Goal: Feedback & Contribution: Submit feedback/report problem

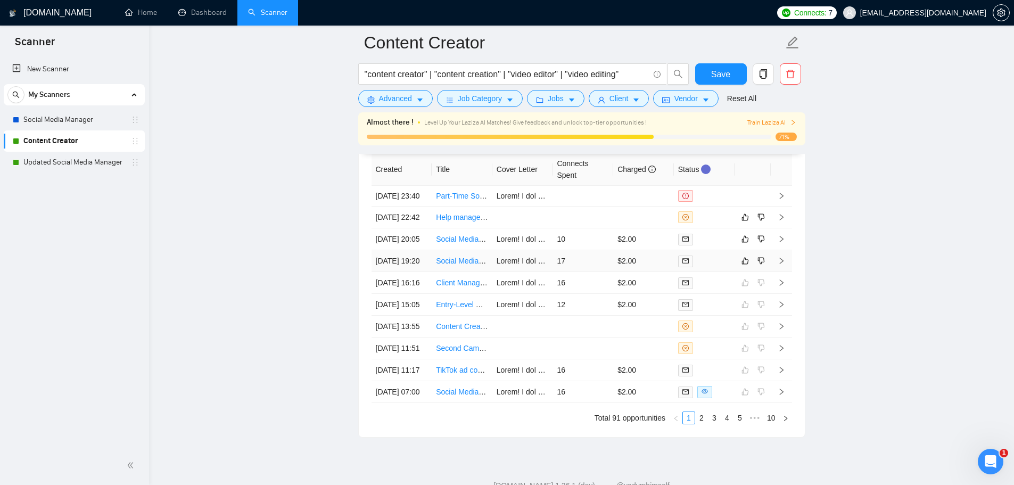
click at [653, 272] on td "$2.00" at bounding box center [643, 261] width 61 height 22
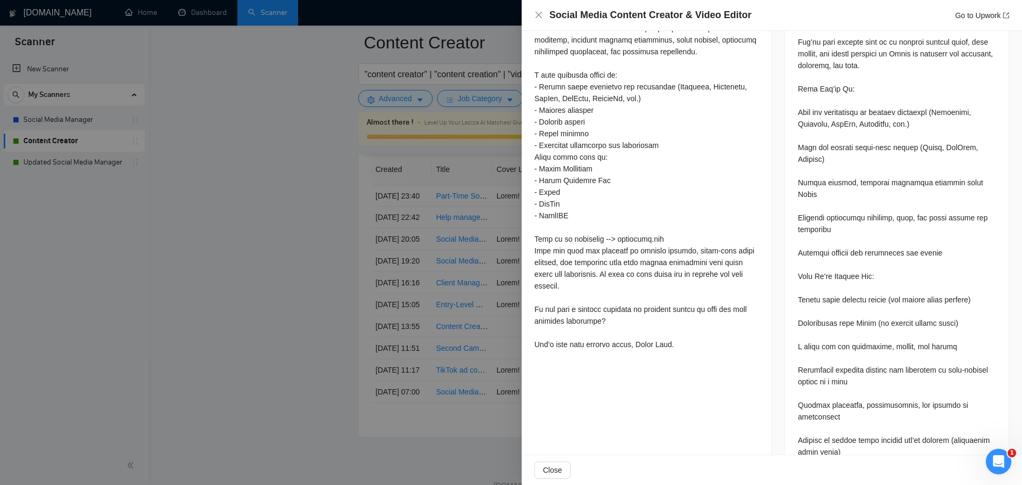
scroll to position [532, 0]
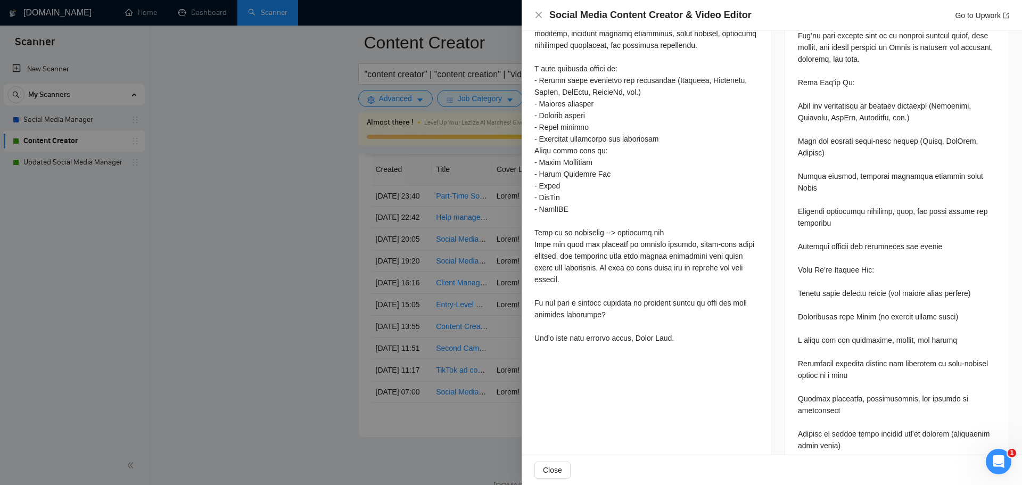
click at [268, 346] on div at bounding box center [511, 242] width 1022 height 485
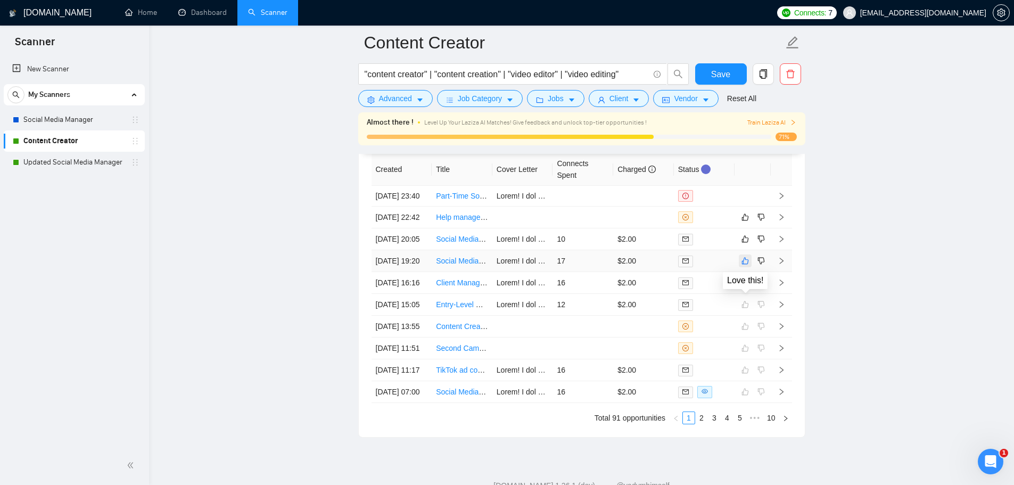
click at [743, 265] on icon "like" at bounding box center [745, 261] width 7 height 9
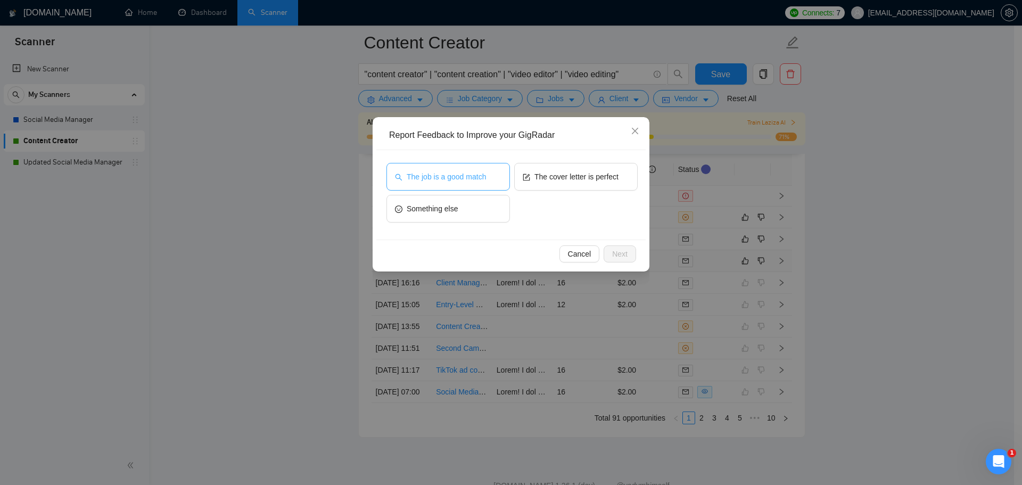
click at [437, 179] on span "The job is a good match" at bounding box center [446, 177] width 79 height 12
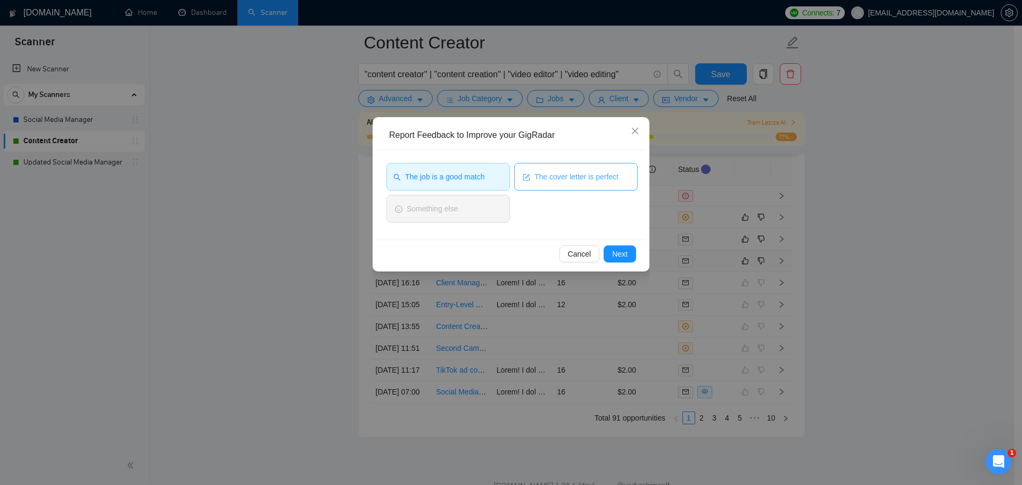
click at [602, 187] on button "The cover letter is perfect" at bounding box center [576, 177] width 124 height 28
click at [586, 257] on span "Cancel" at bounding box center [579, 254] width 23 height 12
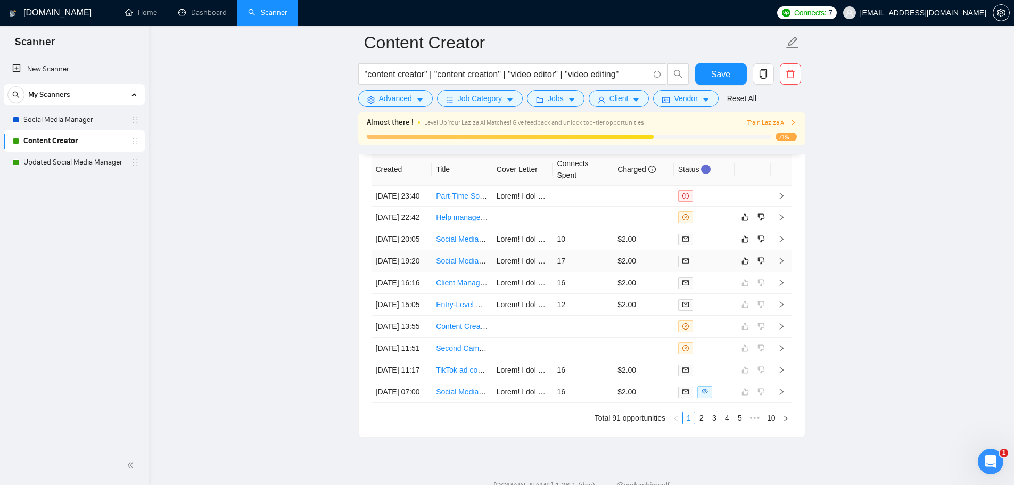
click at [713, 267] on div at bounding box center [704, 261] width 52 height 12
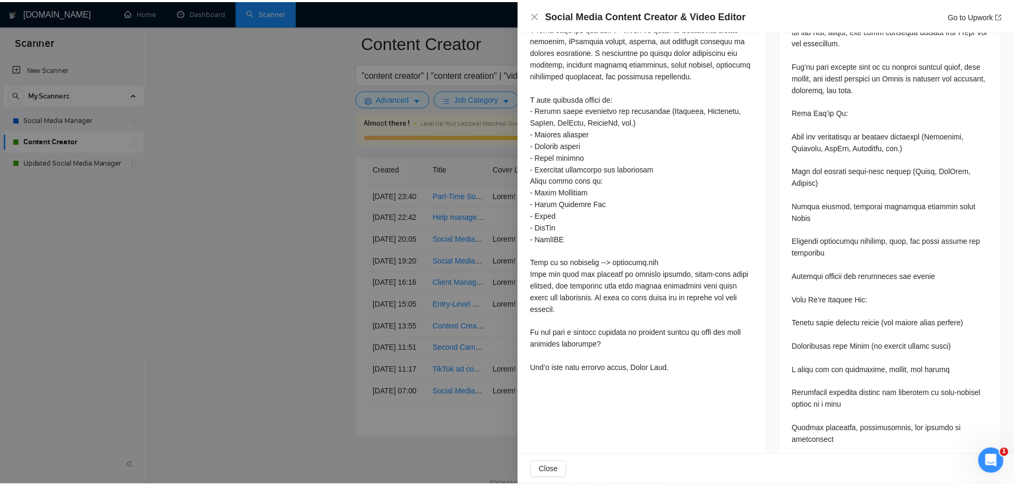
scroll to position [532, 0]
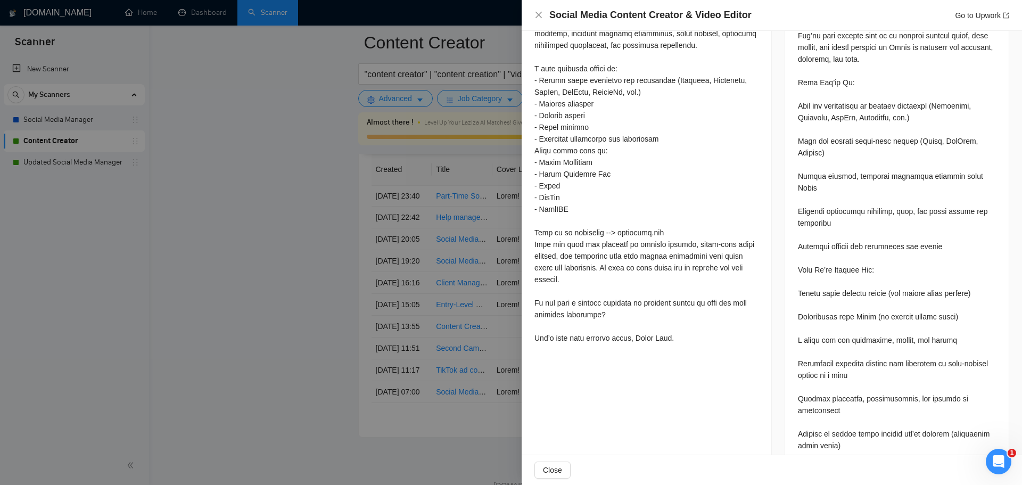
click at [291, 326] on div at bounding box center [511, 242] width 1022 height 485
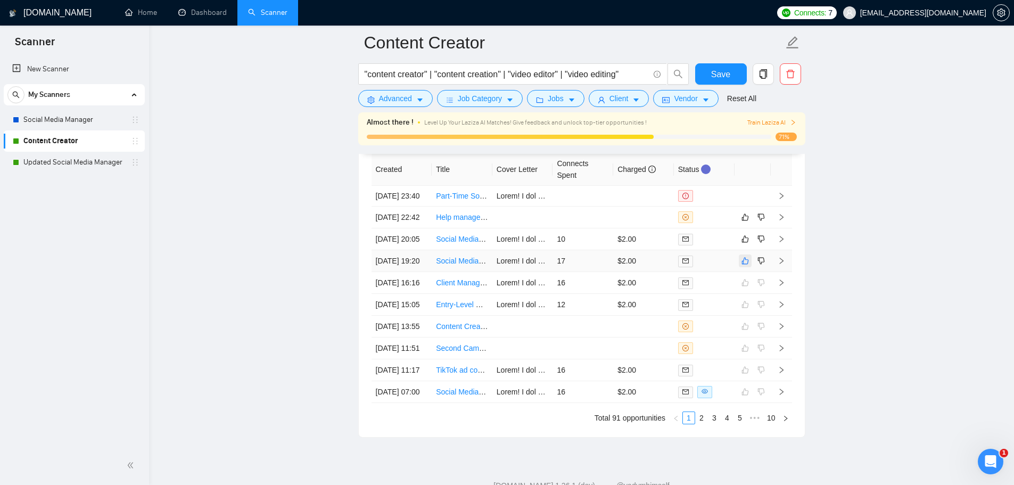
click at [743, 265] on icon "like" at bounding box center [745, 261] width 7 height 9
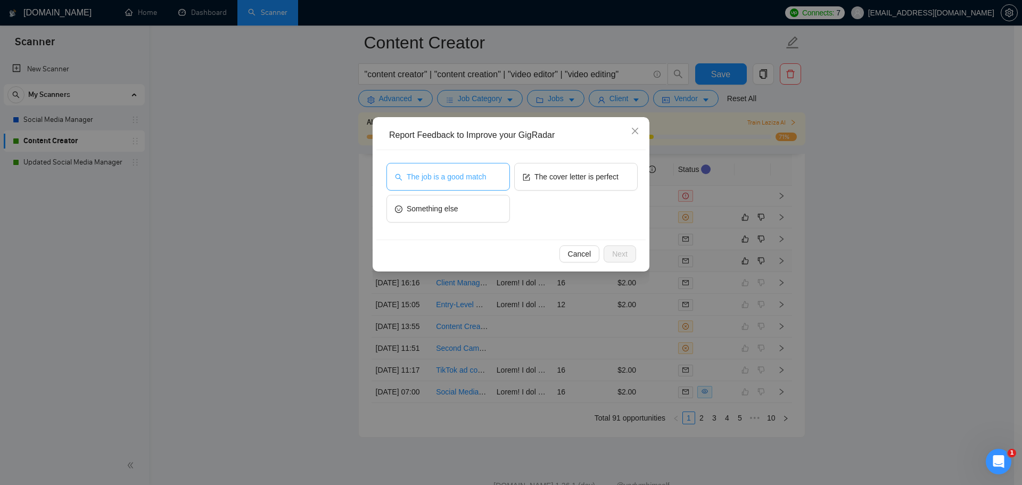
click at [450, 174] on span "The job is a good match" at bounding box center [446, 177] width 79 height 12
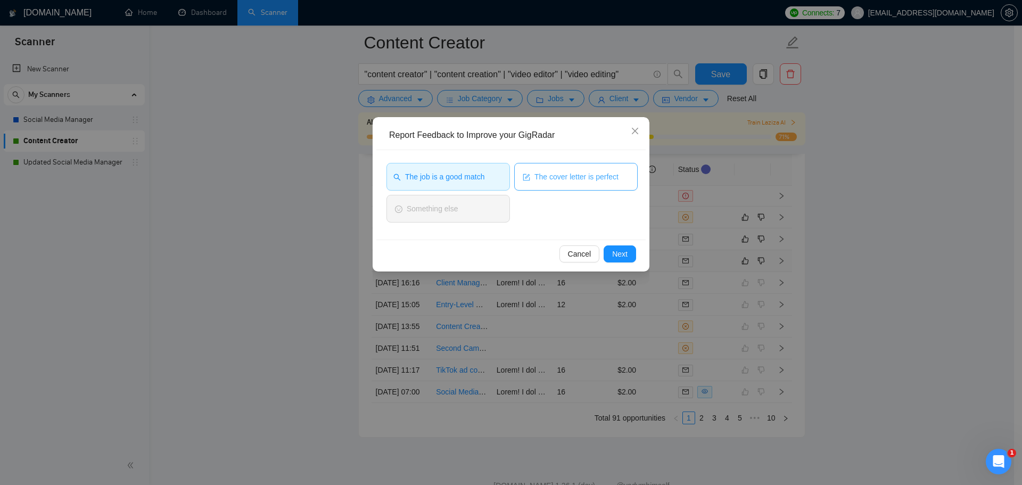
click at [580, 184] on button "The cover letter is perfect" at bounding box center [576, 177] width 124 height 28
click at [623, 261] on button "Next" at bounding box center [620, 253] width 32 height 17
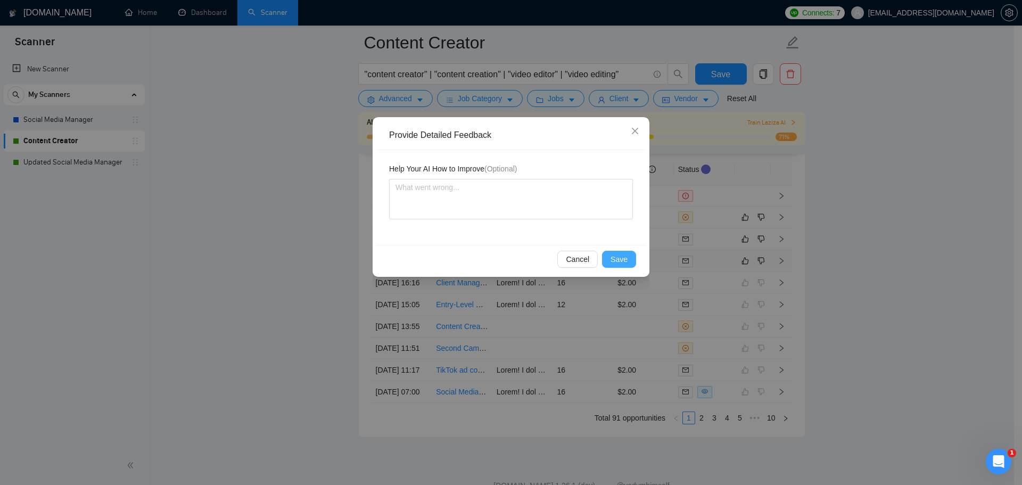
click at [629, 261] on button "Save" at bounding box center [619, 259] width 34 height 17
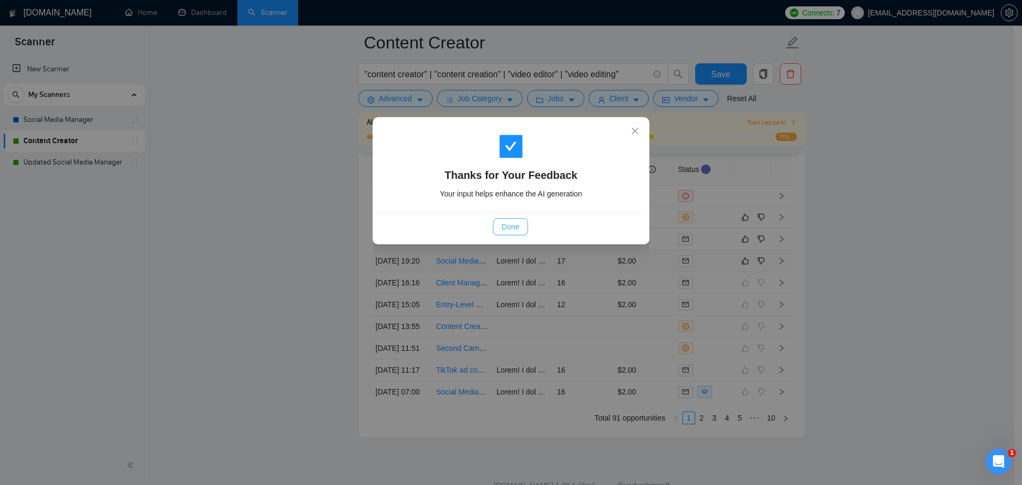
click at [508, 233] on button "Done" at bounding box center [510, 226] width 35 height 17
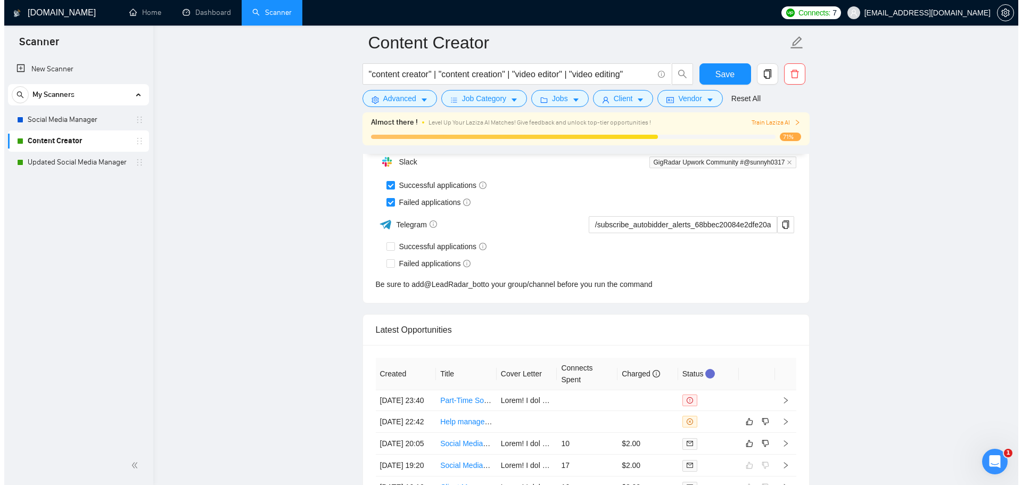
scroll to position [2792, 0]
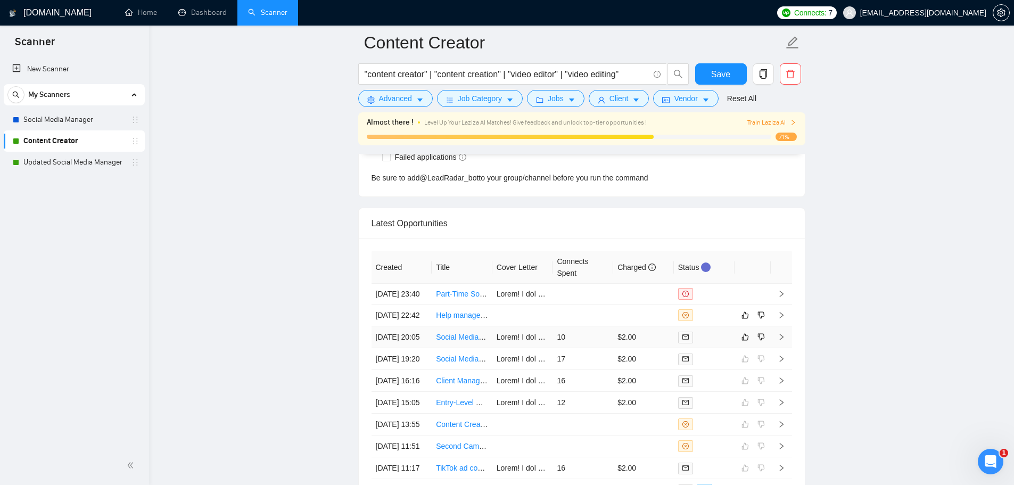
click at [658, 348] on td "$2.00" at bounding box center [643, 337] width 61 height 22
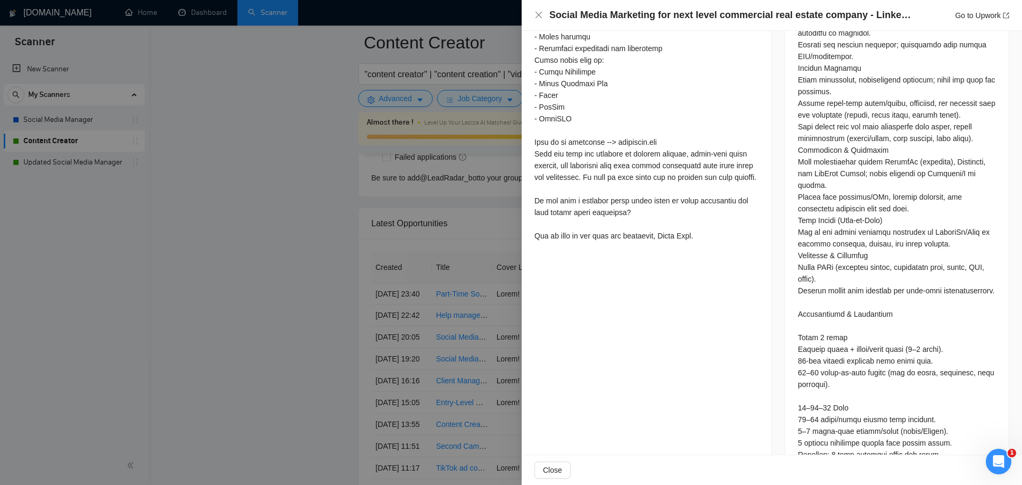
scroll to position [639, 0]
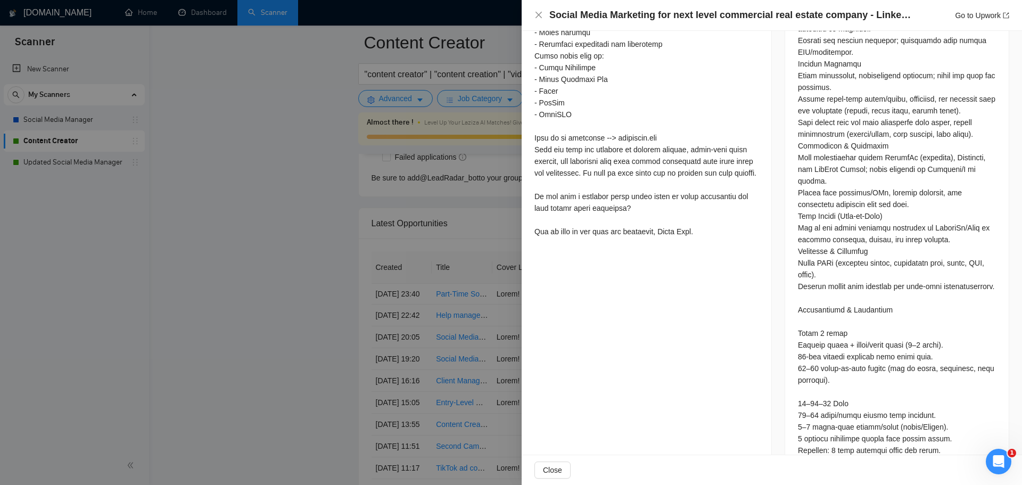
click at [445, 311] on div at bounding box center [511, 242] width 1022 height 485
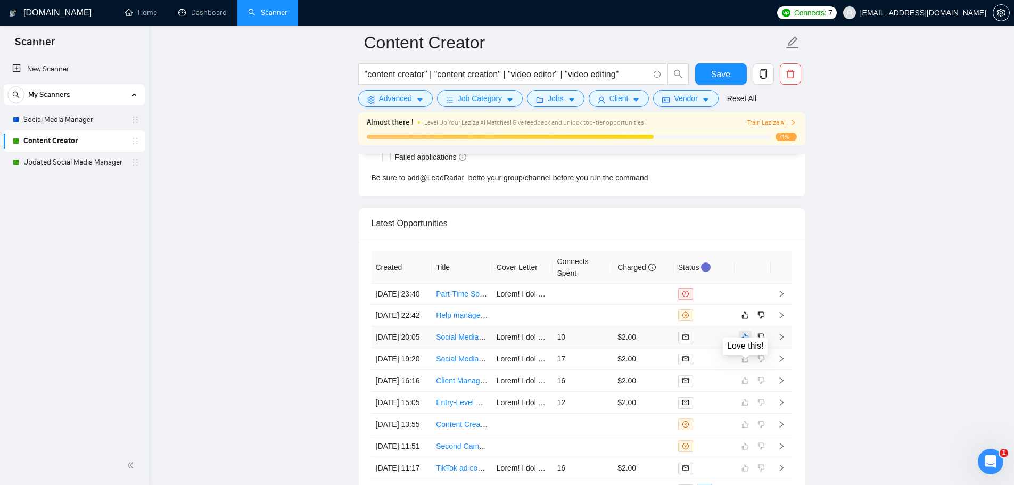
click at [744, 341] on icon "like" at bounding box center [745, 337] width 7 height 9
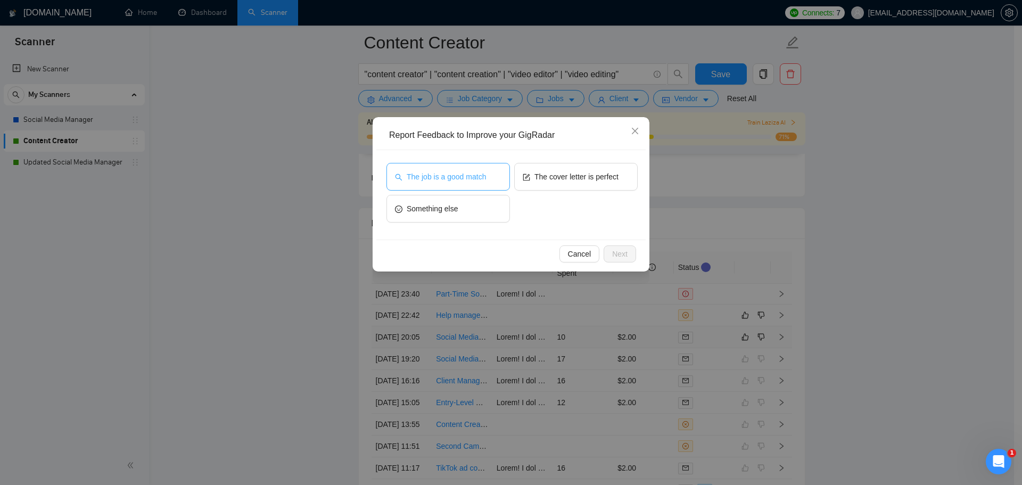
click at [448, 183] on button "The job is a good match" at bounding box center [449, 177] width 124 height 28
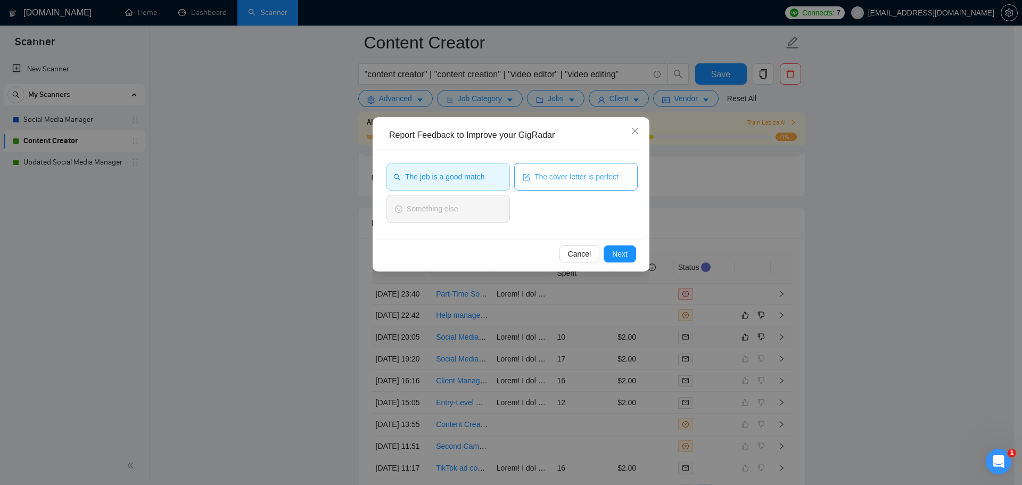
click at [560, 179] on span "The cover letter is perfect" at bounding box center [576, 177] width 84 height 12
click at [618, 259] on span "Next" at bounding box center [619, 254] width 15 height 12
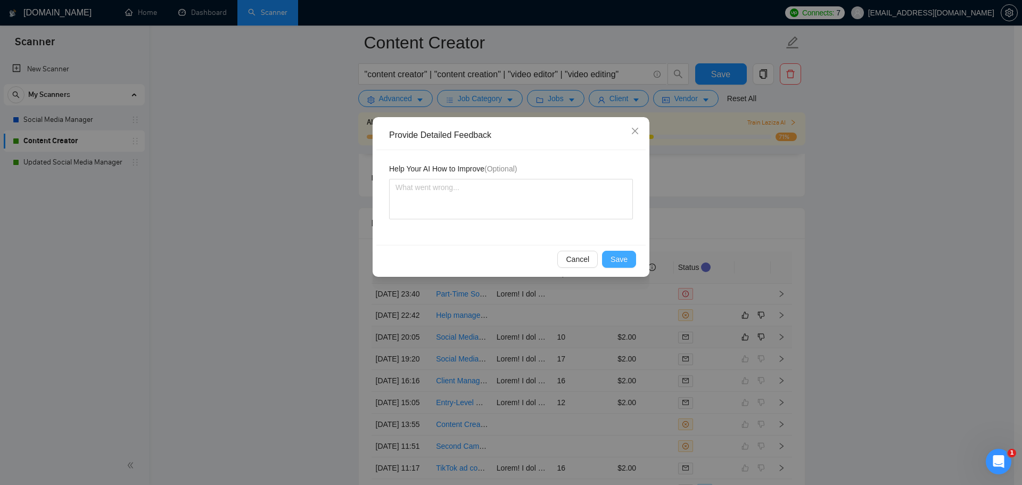
click at [623, 258] on span "Save" at bounding box center [619, 259] width 17 height 12
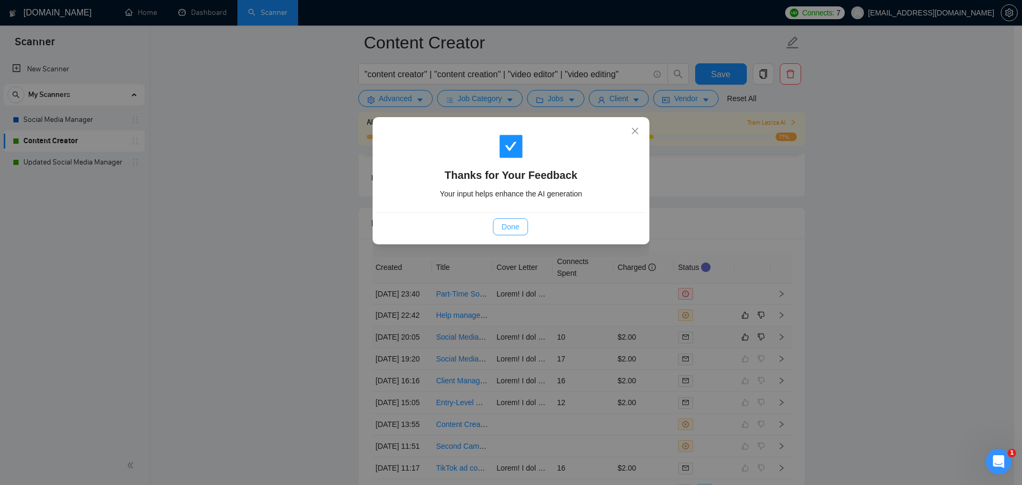
click at [513, 222] on span "Done" at bounding box center [510, 227] width 18 height 12
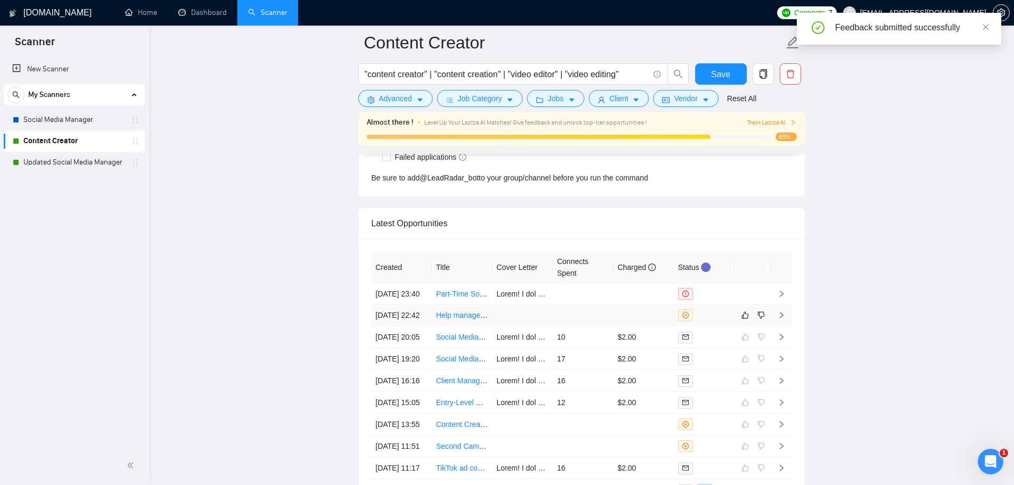
click at [598, 326] on td at bounding box center [583, 316] width 61 height 22
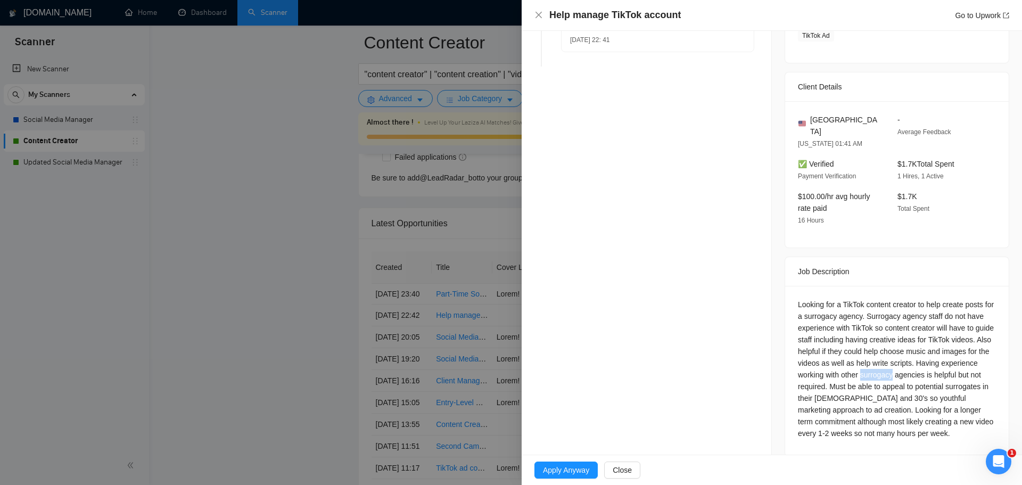
drag, startPoint x: 895, startPoint y: 363, endPoint x: 928, endPoint y: 361, distance: 32.5
click at [928, 361] on div "Looking for a TikTok content creator to help create posts for a surrogacy agenc…" at bounding box center [897, 369] width 198 height 141
copy div "surrogacy"
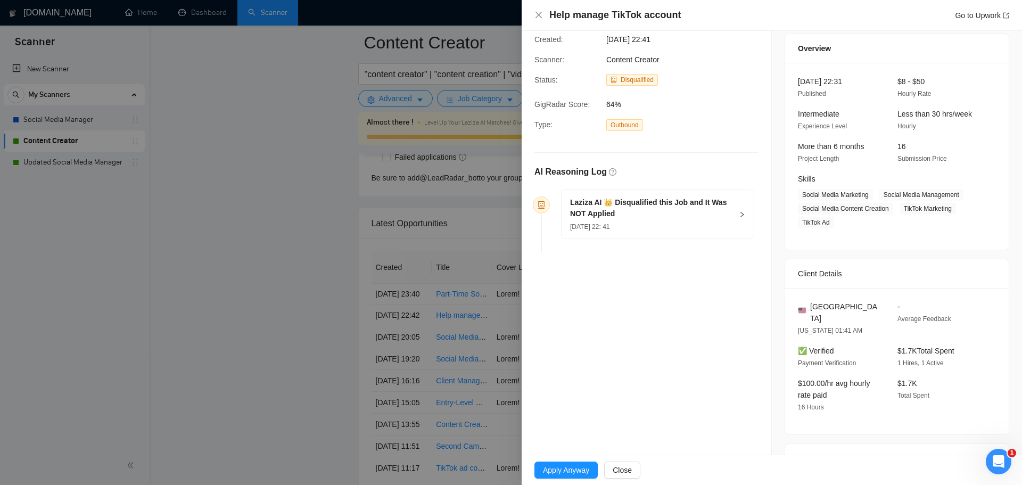
scroll to position [0, 0]
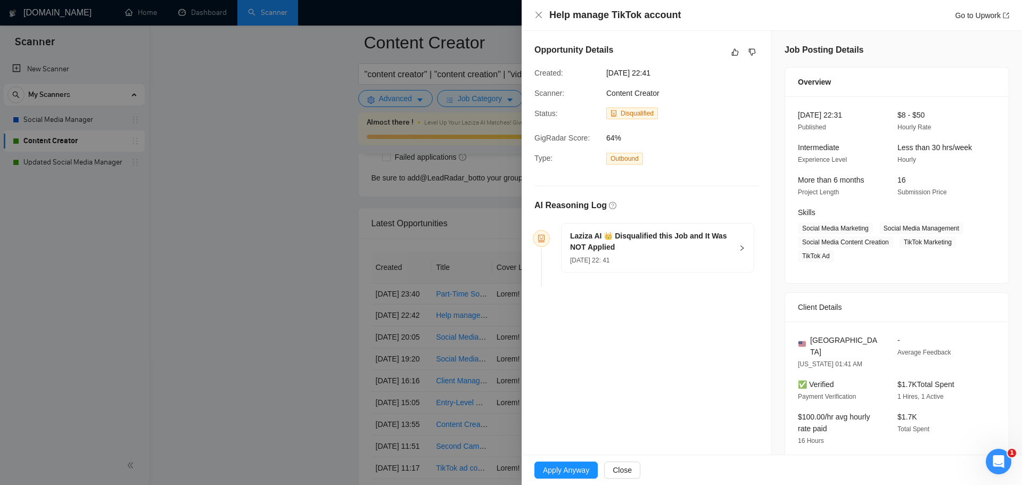
click at [637, 254] on div "16 Sep, 2025 22: 41" at bounding box center [651, 260] width 162 height 12
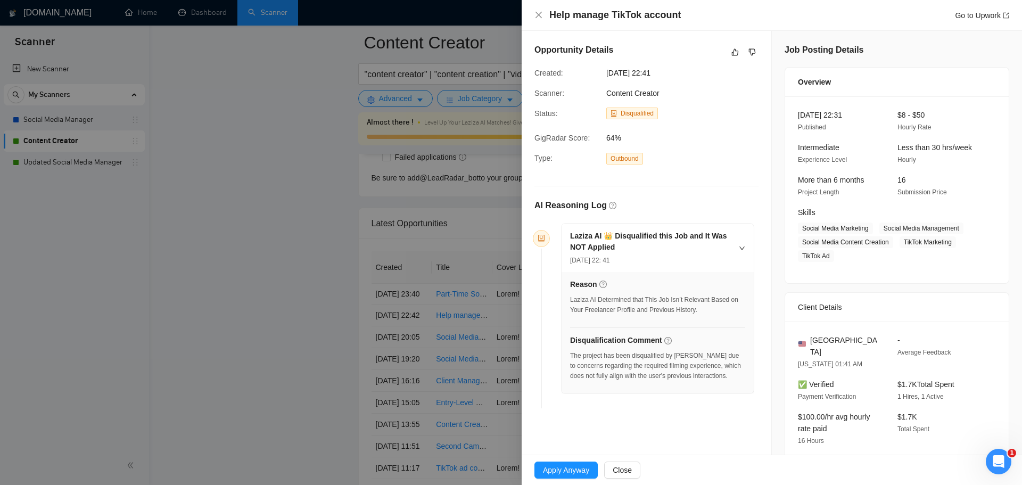
click at [289, 314] on div at bounding box center [511, 242] width 1022 height 485
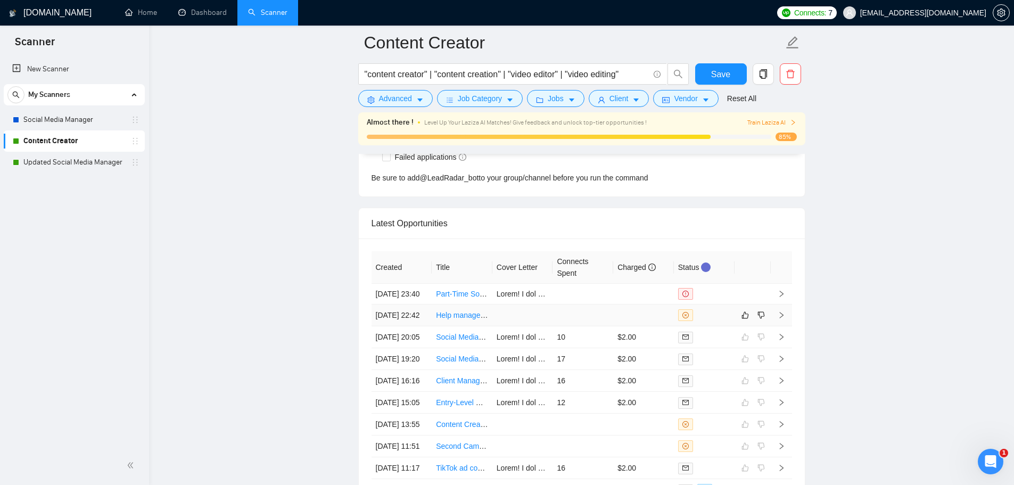
click at [451, 319] on link "Help manage TikTok account" at bounding box center [484, 315] width 96 height 9
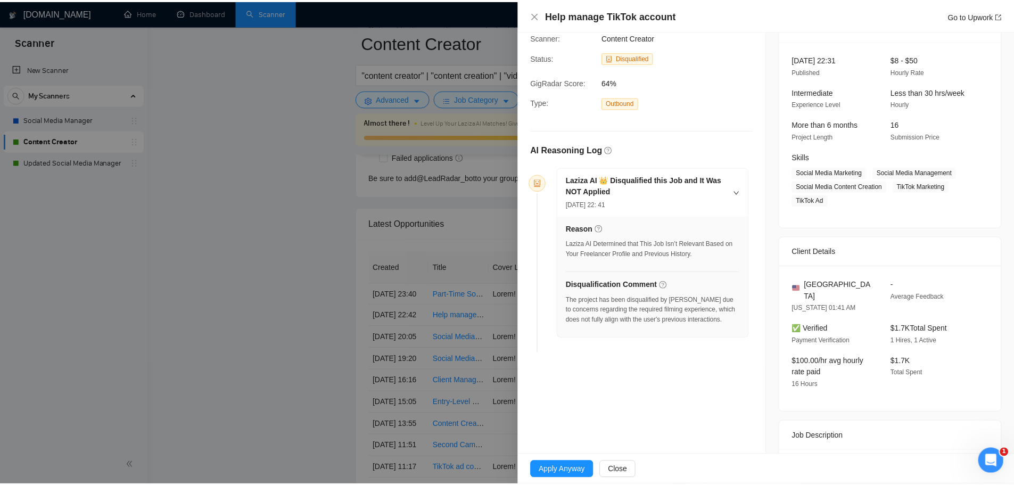
scroll to position [220, 0]
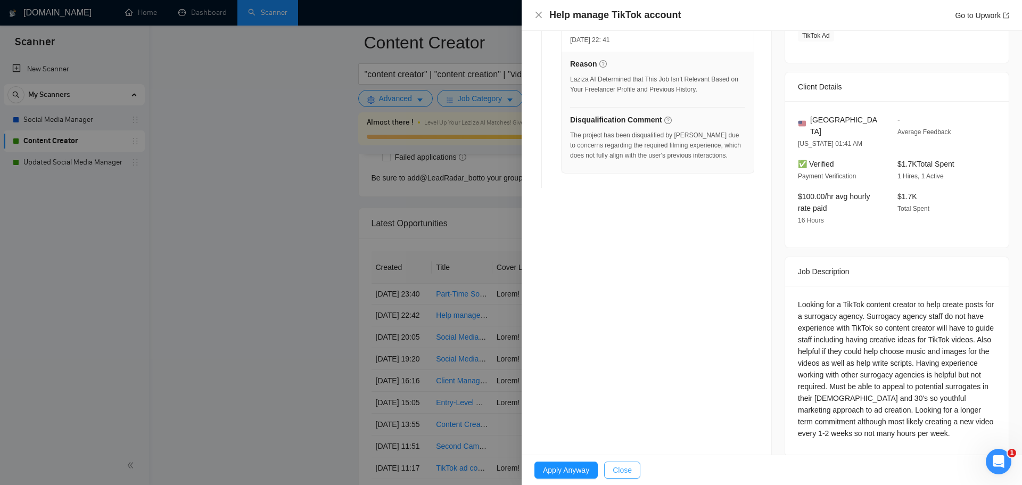
click at [621, 476] on button "Close" at bounding box center [622, 470] width 36 height 17
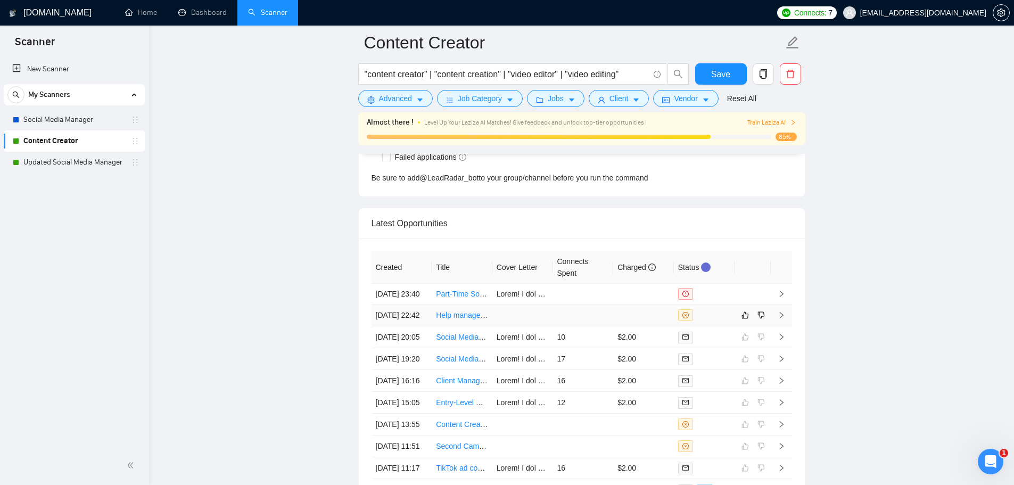
click at [608, 326] on td at bounding box center [583, 316] width 61 height 22
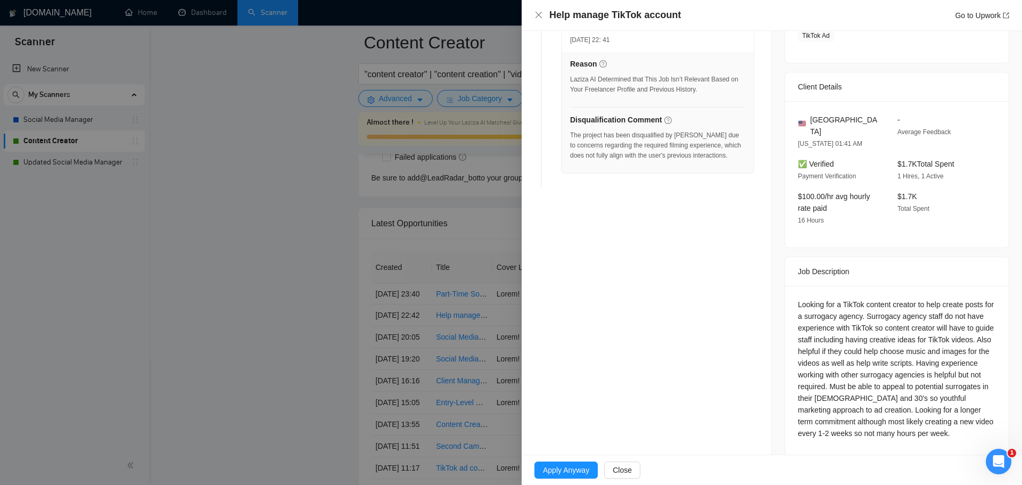
click at [322, 349] on div at bounding box center [511, 242] width 1022 height 485
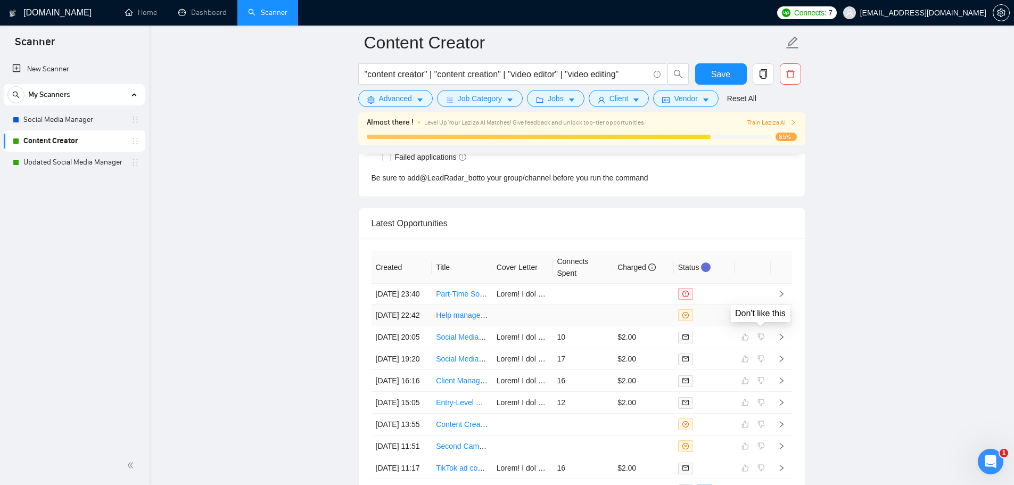
click at [758, 319] on icon "dislike" at bounding box center [761, 315] width 7 height 9
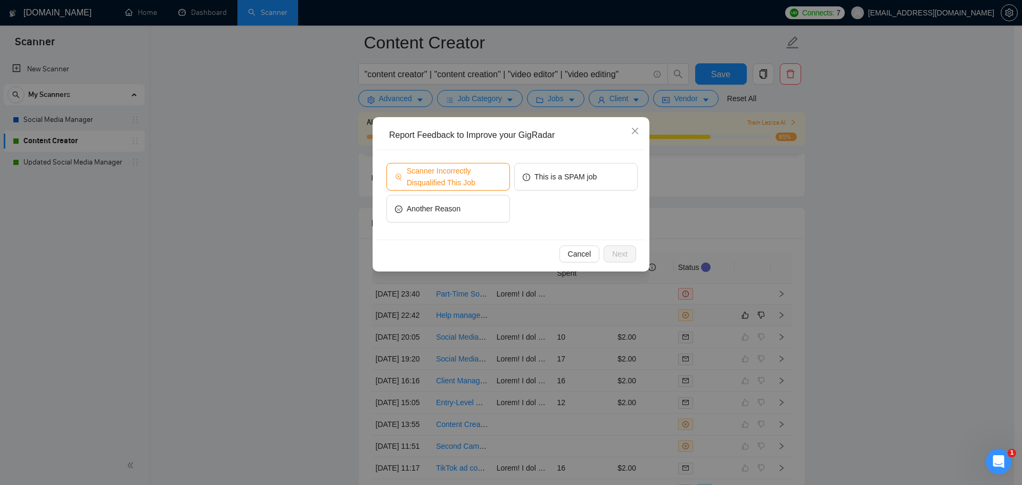
click at [445, 178] on span "Scanner Incorrectly Disqualified This Job" at bounding box center [454, 176] width 95 height 23
click at [625, 255] on span "Next" at bounding box center [619, 254] width 15 height 12
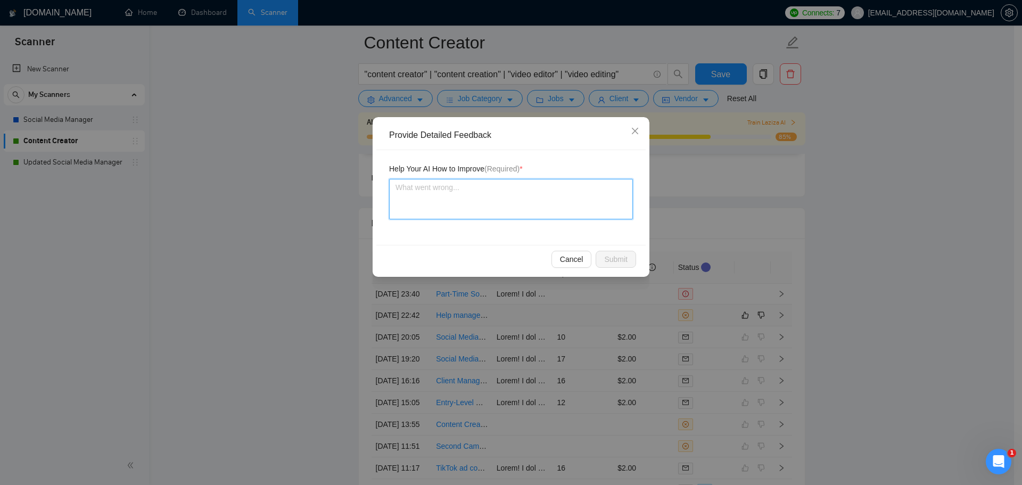
click at [462, 189] on textarea at bounding box center [511, 199] width 244 height 40
type textarea "T"
type textarea "Th"
type textarea "Thi"
type textarea "This"
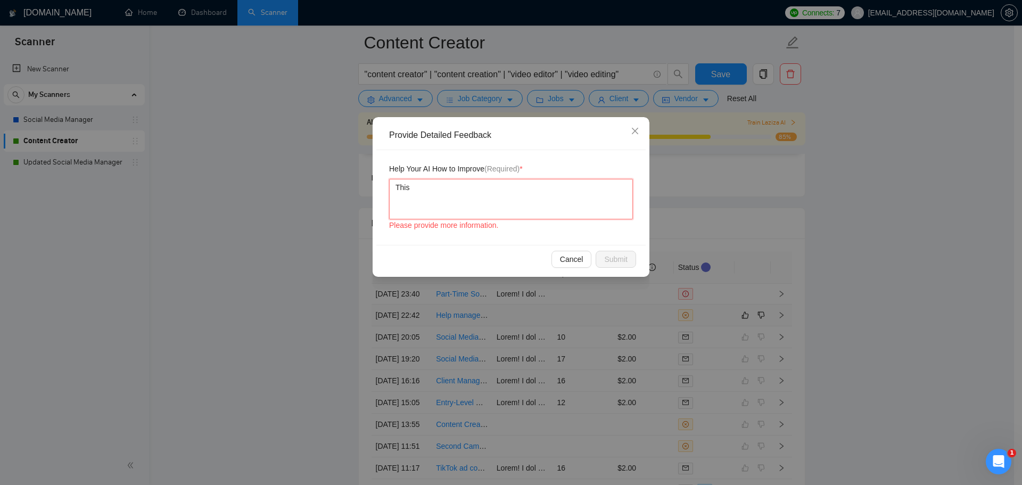
type textarea "This"
type textarea "This j"
type textarea "This jo"
type textarea "This job"
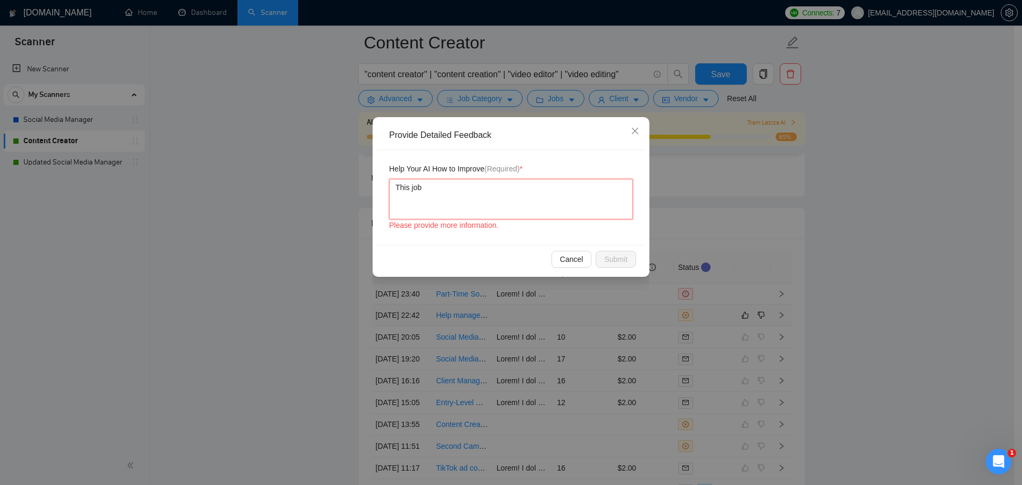
type textarea "This job w"
type textarea "This job wa"
type textarea "This job was"
type textarea "This job was d"
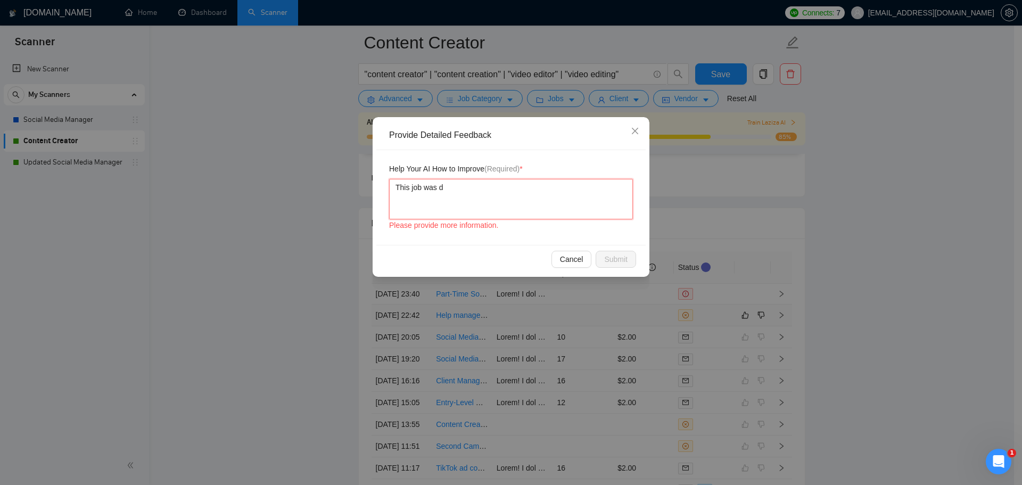
type textarea "This job was di"
type textarea "This job was dis"
type textarea "This job was disq"
type textarea "This job was disqu"
type textarea "This job was disqua"
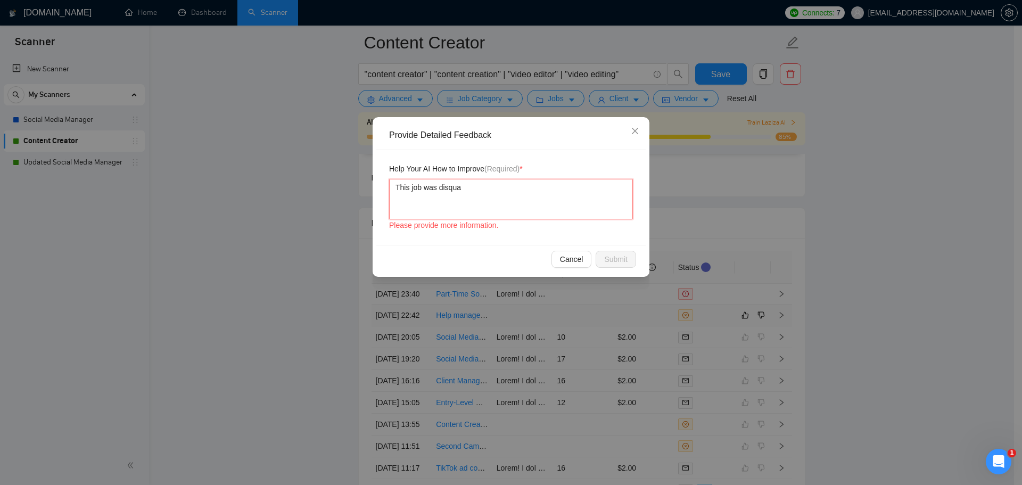
type textarea "This job was disqual"
type textarea "This job was disqualif"
type textarea "This job was disqualifie"
type textarea "This job was disqualified"
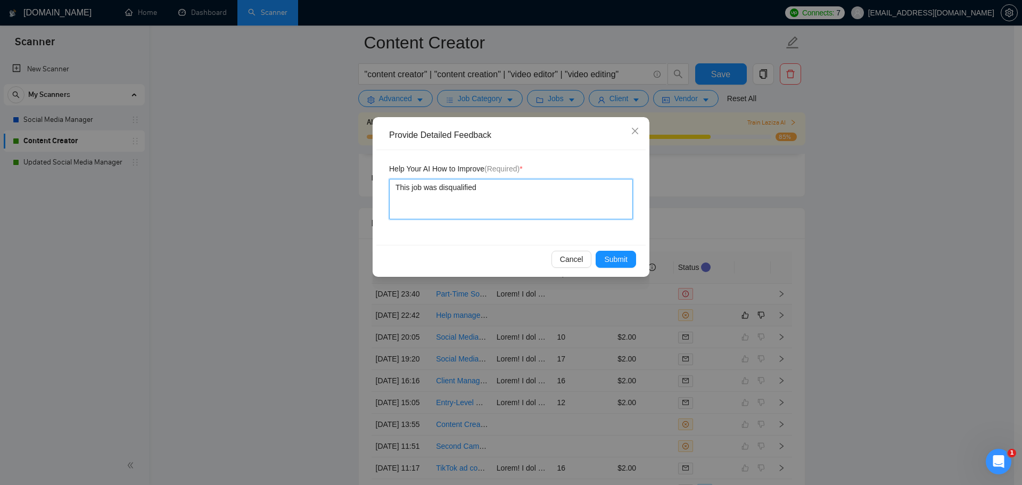
type textarea "This job was disqualified b"
type textarea "This job was disqualified be"
type textarea "This job was disqualified beax"
type textarea "This job was disqualified beaxc"
type textarea "This job was disqualified beax"
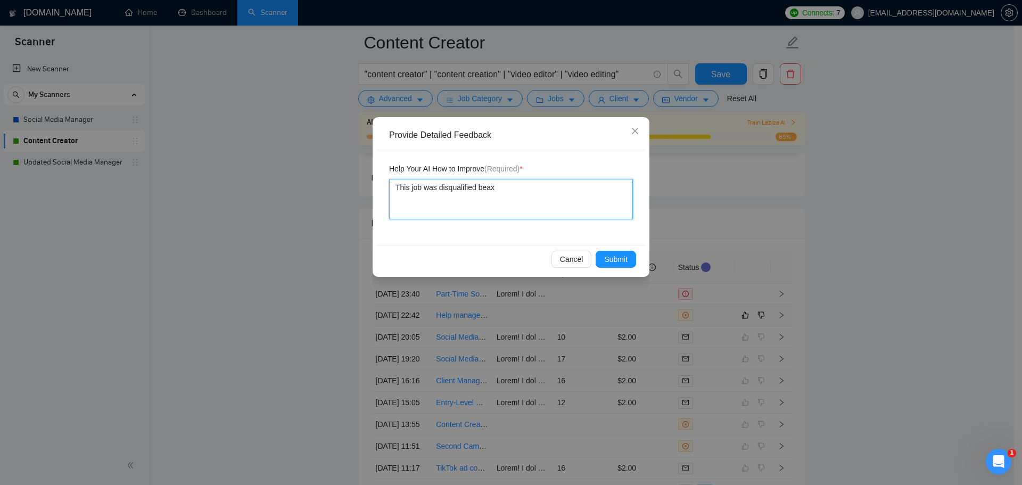
type textarea "This job was disqualified bea"
type textarea "This job was disqualified be"
drag, startPoint x: 486, startPoint y: 189, endPoint x: 424, endPoint y: 191, distance: 62.3
click at [424, 191] on textarea "This job was disqualified be" at bounding box center [511, 199] width 244 height 40
type textarea "This job s"
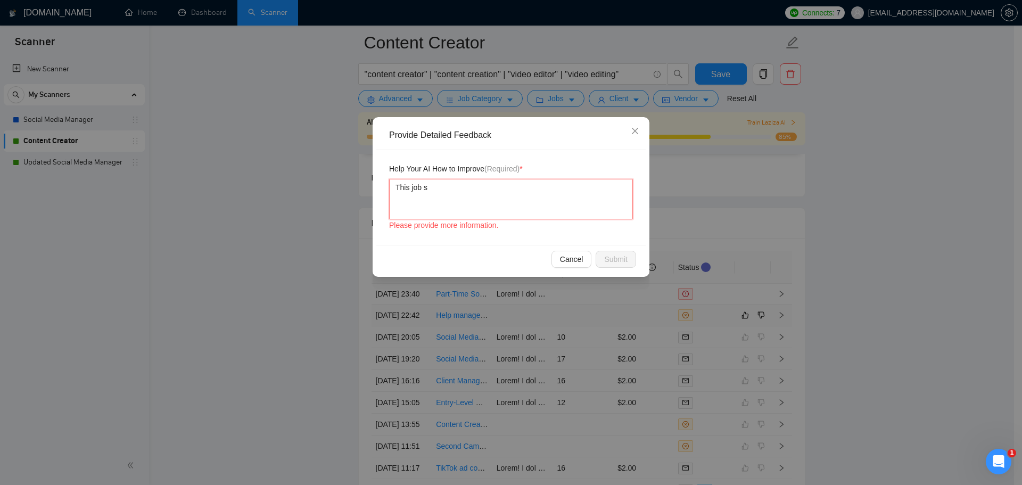
type textarea "This job sh"
type textarea "This job sho"
type textarea "This job shou"
type textarea "This job shoul"
type textarea "This job should"
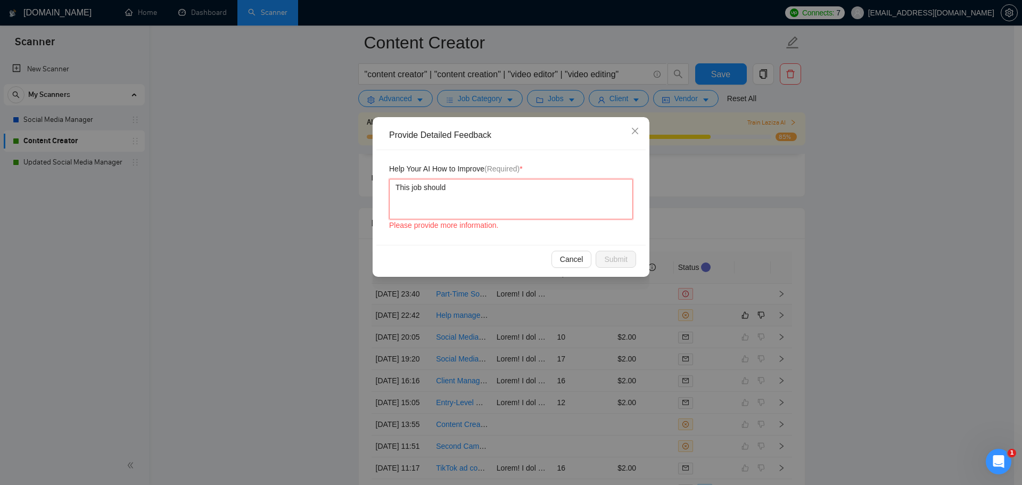
type textarea "This job should n"
type textarea "This job should no"
type textarea "This job should not"
type textarea "This job should not ha"
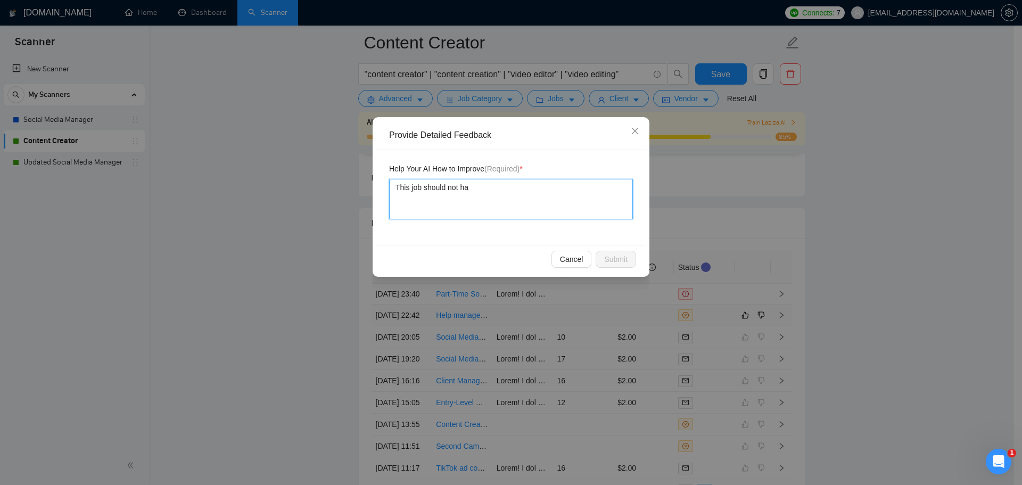
type textarea "This job should not hav"
type textarea "This job should not have"
type textarea "This job should not have be"
type textarea "This job should not have bee"
type textarea "This job should not have been"
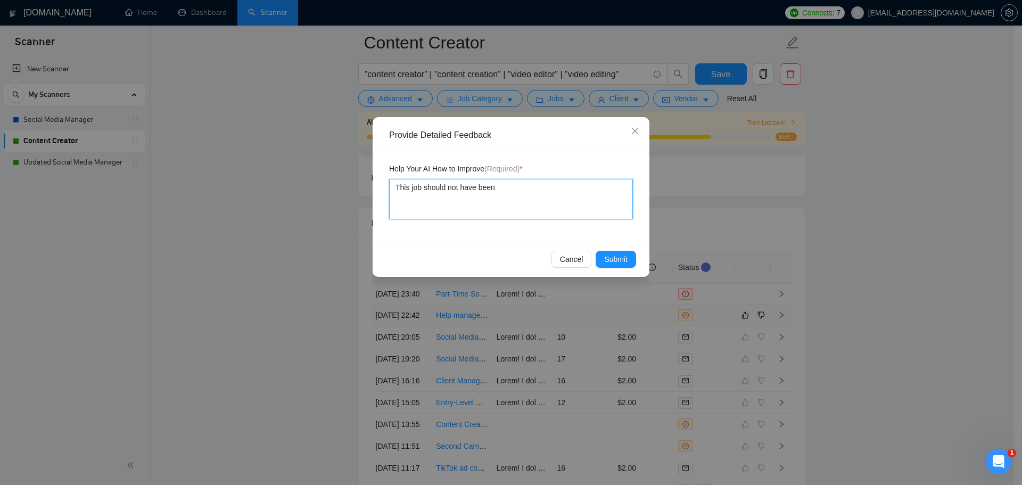
type textarea "This job should not have been"
type textarea "This job should not have been d"
type textarea "This job should not have been di"
type textarea "This job should not have been dis"
type textarea "This job should not have been disq"
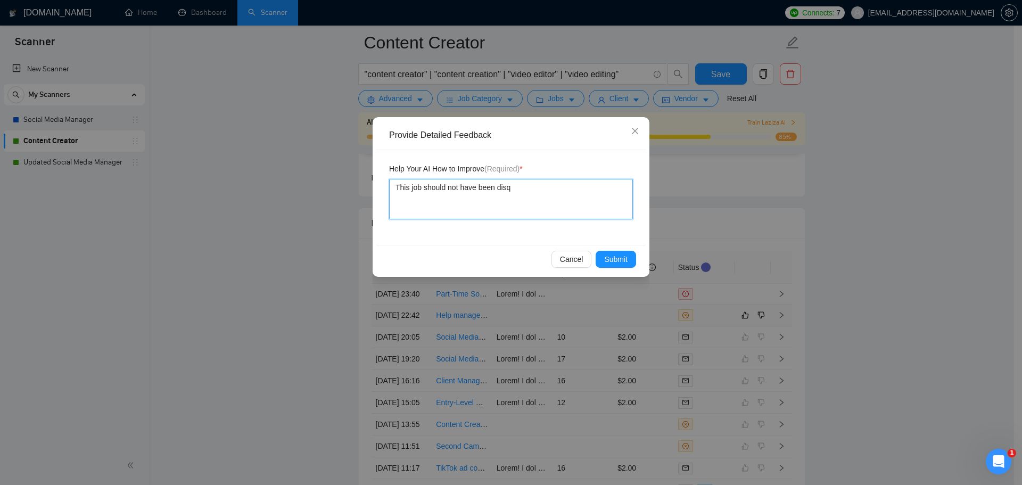
type textarea "This job should not have been disqu"
type textarea "This job should not have been disqua"
type textarea "This job should not have been disqual"
type textarea "This job should not have been disquali"
type textarea "This job should not have been disqualif"
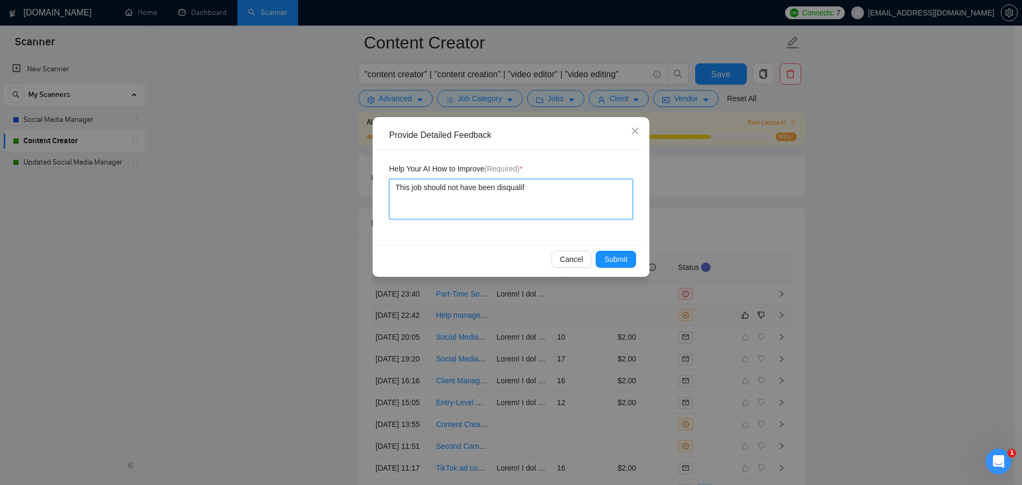
type textarea "This job should not have been disqualifi"
type textarea "This job should not have been disqualifie"
type textarea "This job should not have been disqualified"
type textarea "This job should not have been disqualified b"
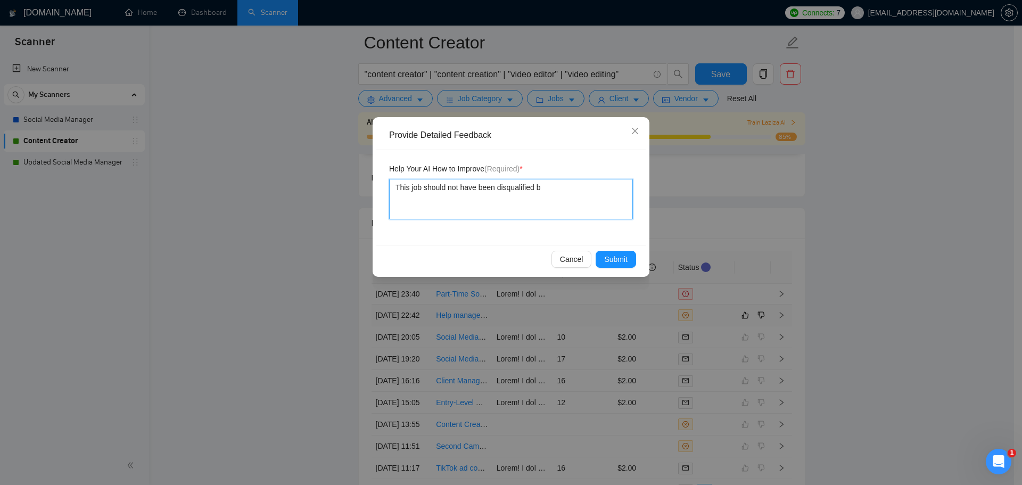
type textarea "This job should not have been disqualified be"
type textarea "This job should not have been disqualified bec"
type textarea "This job should not have been disqualified beca"
type textarea "This job should not have been disqualified becaus"
type textarea "This job should not have been disqualified because"
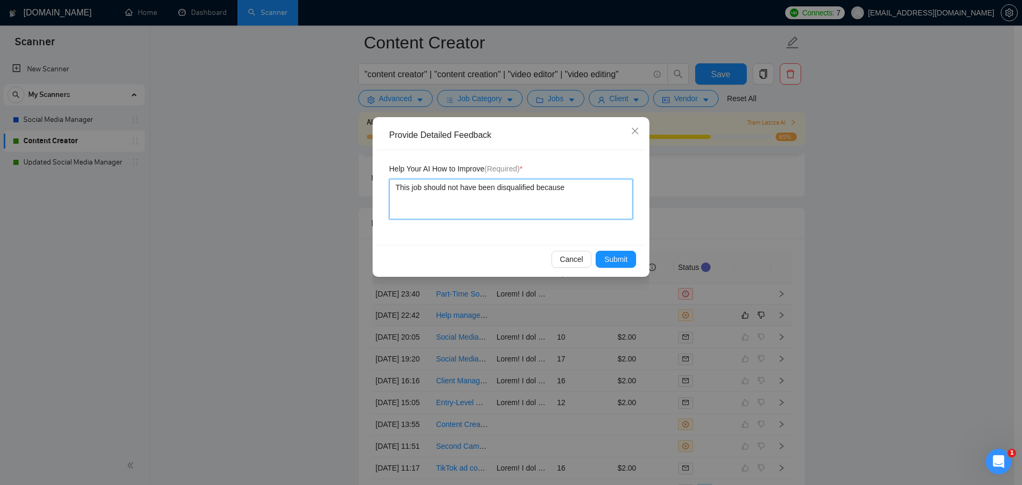
type textarea "This job should not have been disqualified because"
type textarea "This job should not have been disqualified because t"
type textarea "This job should not have been disqualified because th"
type textarea "This job should not have been disqualified because the"
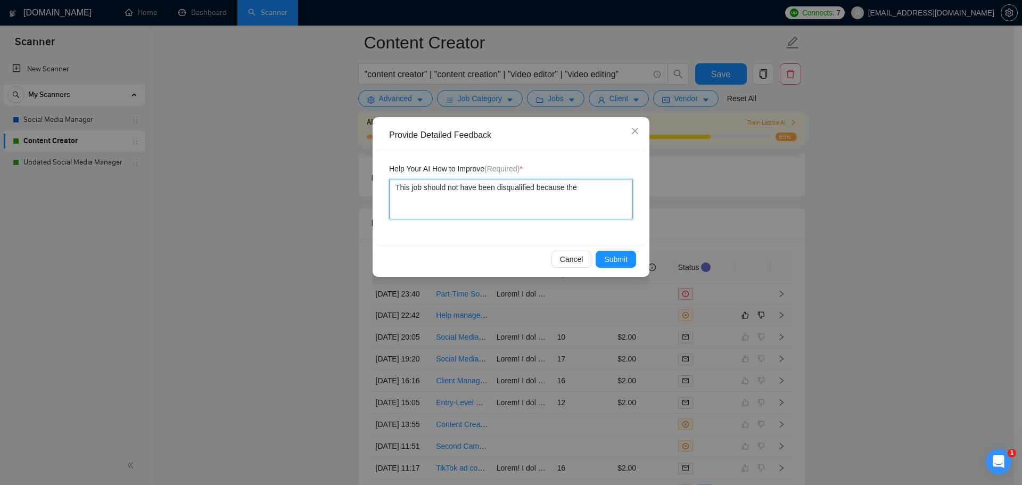
type textarea "This job should not have been disqualified because the j"
type textarea "This job should not have been disqualified because the jo"
type textarea "This job should not have been disqualified because the job"
type textarea "This job should not have been disqualified because the job r"
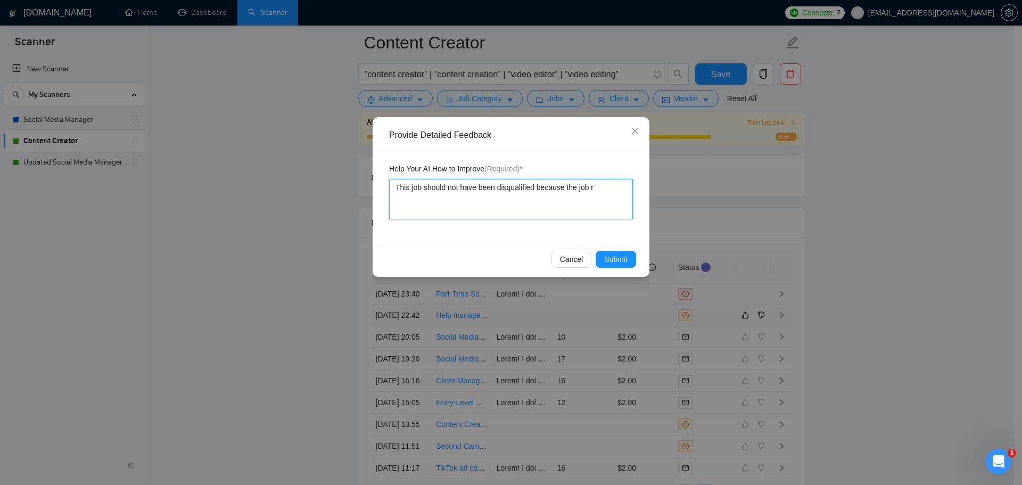
type textarea "This job should not have been disqualified because the job re"
type textarea "This job should not have been disqualified because the job requ"
type textarea "This job should not have been disqualified because the job requi"
type textarea "This job should not have been disqualified because the job requir"
type textarea "This job should not have been disqualified because the job require"
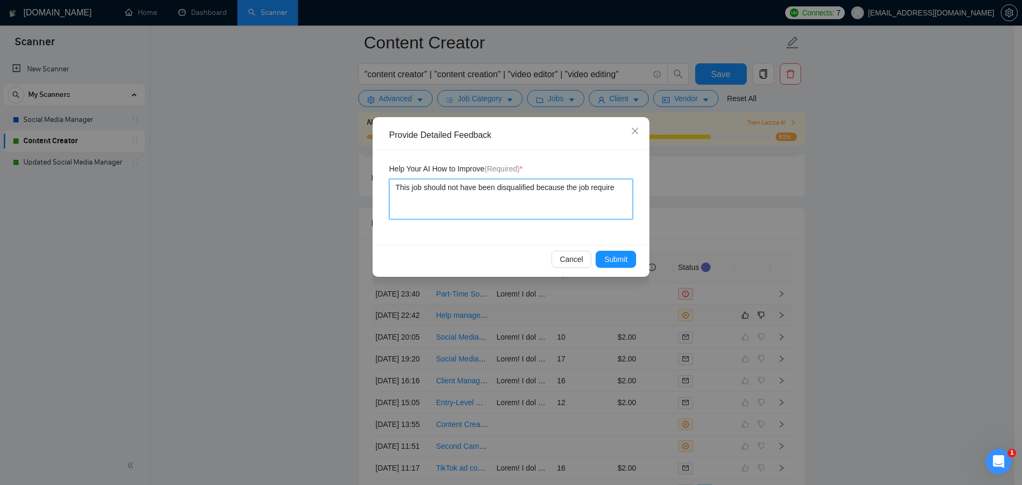
type textarea "This job should not have been disqualified because the job requirem"
type textarea "This job should not have been disqualified because the job requireme"
type textarea "This job should not have been disqualified because the job requiremen"
type textarea "This job should not have been disqualified because the job requirement"
type textarea "This job should not have been disqualified because the job requirements"
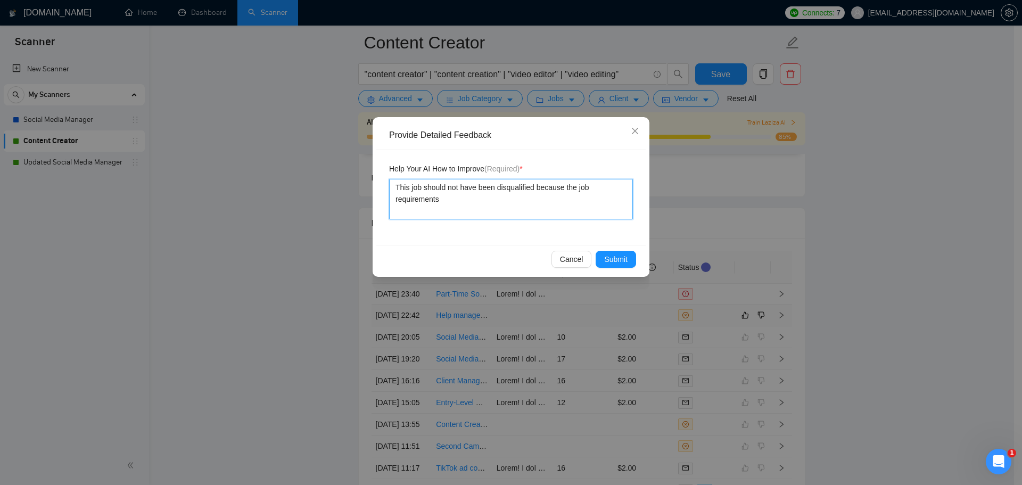
type textarea "This job should not have been disqualified because the job requirements"
type textarea "This job should not have been disqualified because the job requirements a"
type textarea "This job should not have been disqualified because the job requirements act"
type textarea "This job should not have been disqualified because the job requirements actr"
type textarea "This job should not have been disqualified because the job requirements act"
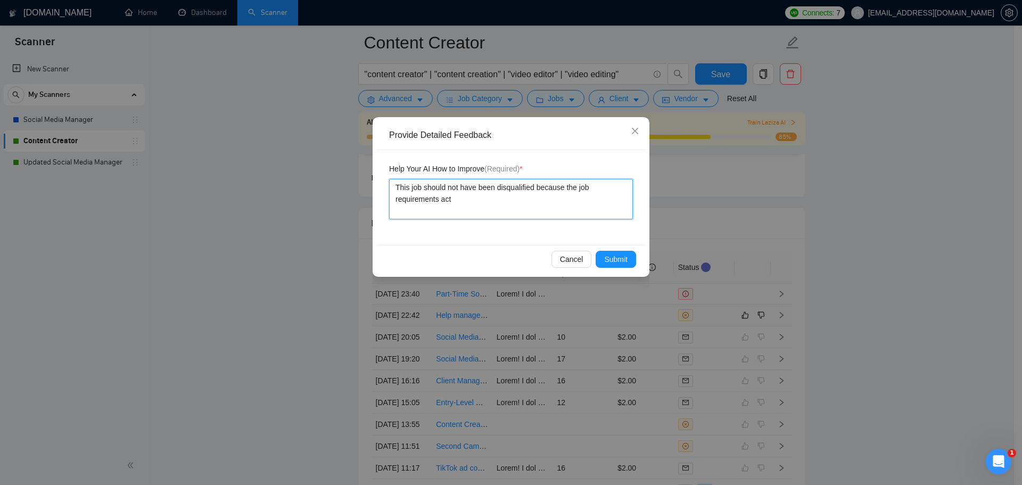
type textarea "This job should not have been disqualified because the job requirements actu"
type textarea "This job should not have been disqualified because the job requirements actua"
type textarea "This job should not have been disqualified because the job requirements actual"
type textarea "This job should not have been disqualified because the job requirements actuall"
type textarea "This job should not have been disqualified because the job requirements actually"
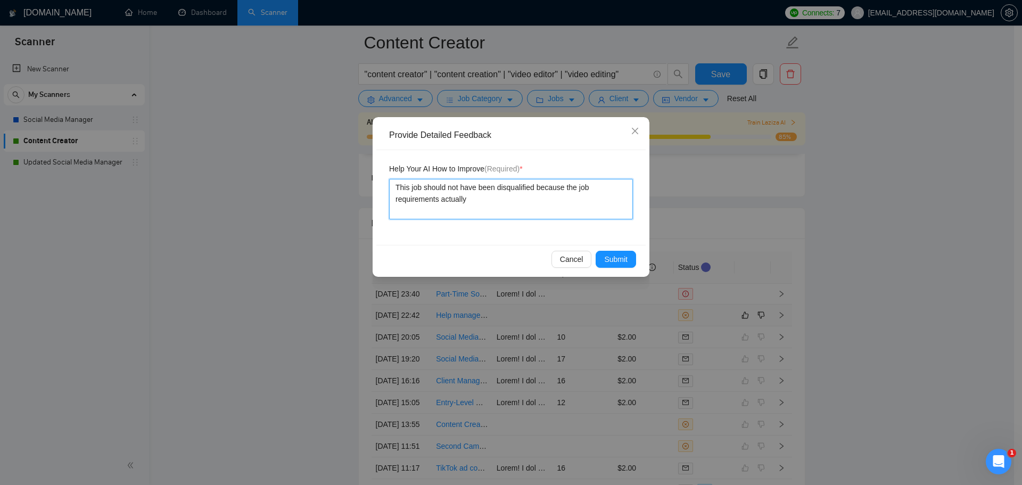
type textarea "This job should not have been disqualified because the job requirements actually"
type textarea "This job should not have been disqualified because the job requirements actuall…"
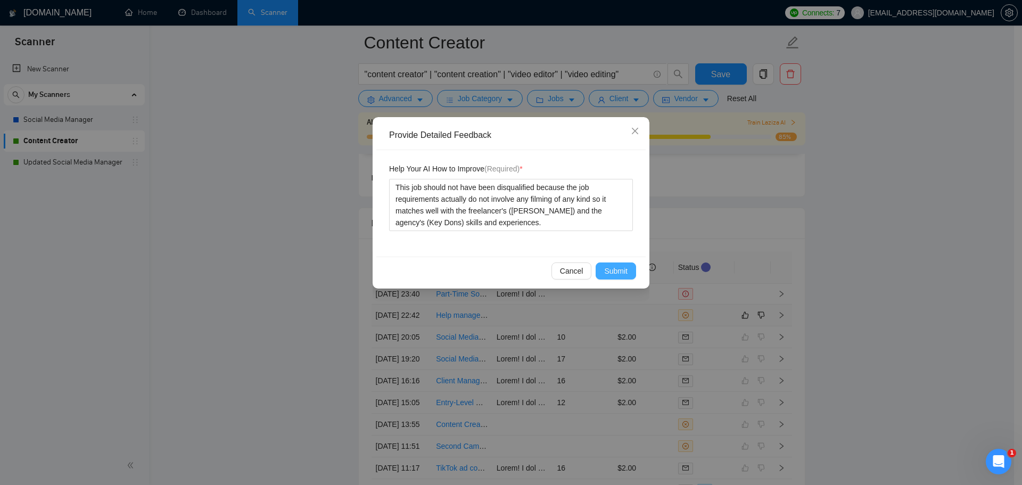
click at [623, 276] on span "Submit" at bounding box center [615, 271] width 23 height 12
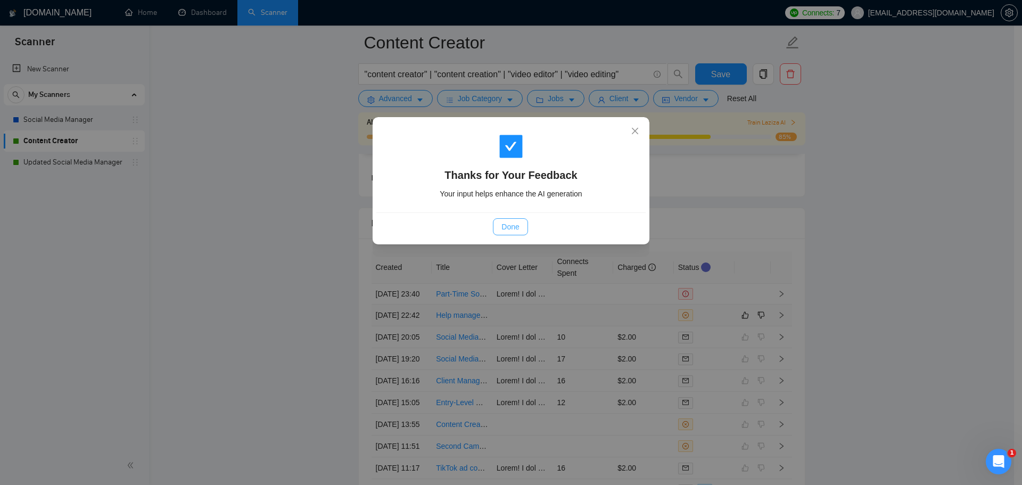
click at [520, 228] on button "Done" at bounding box center [510, 226] width 35 height 17
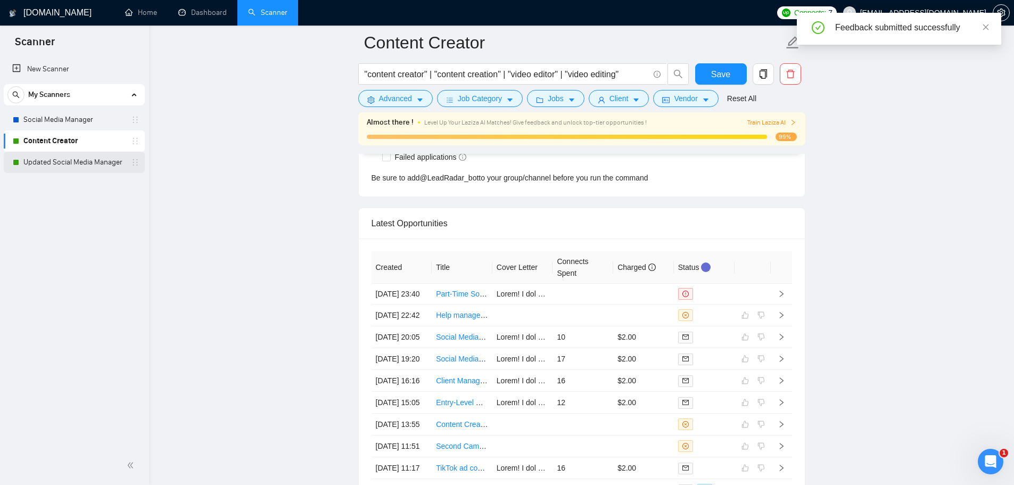
click at [62, 158] on link "Updated Social Media Manager" at bounding box center [73, 162] width 101 height 21
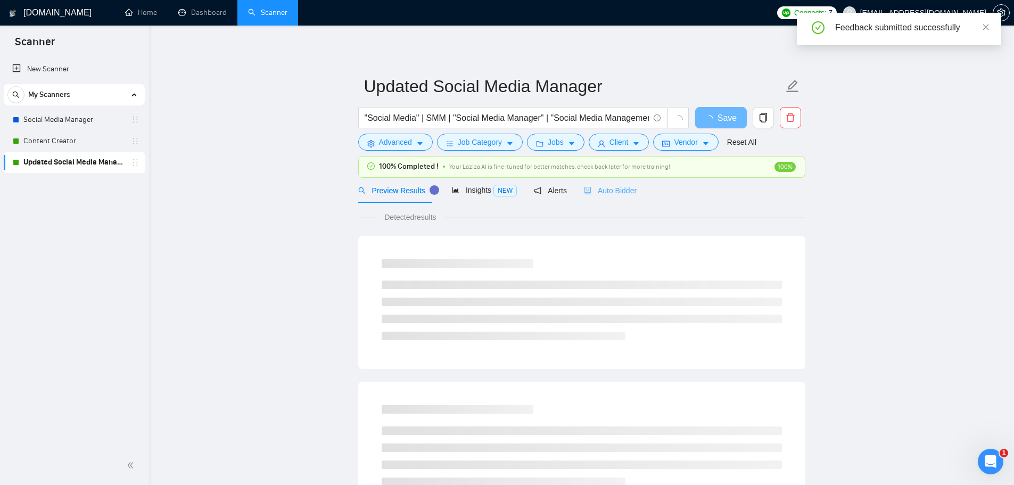
click at [604, 182] on div "Auto Bidder" at bounding box center [610, 190] width 53 height 25
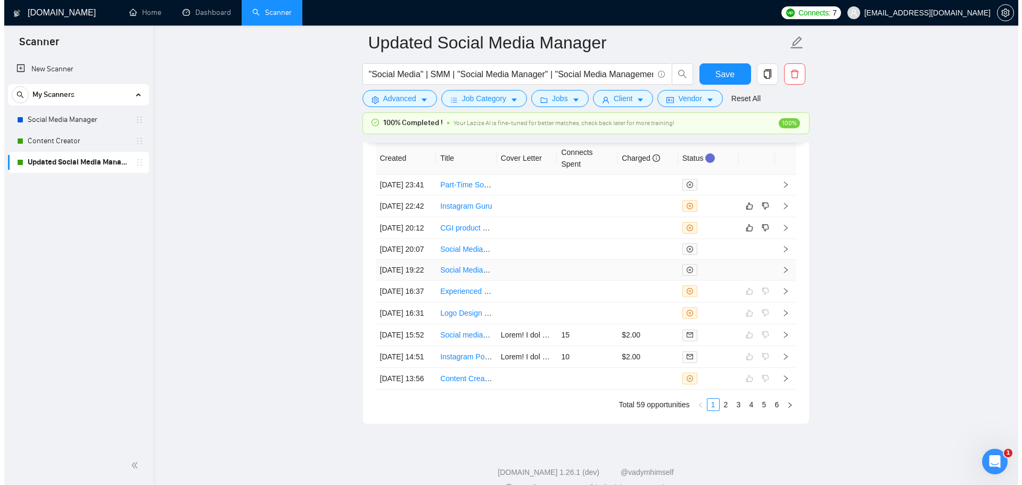
scroll to position [2865, 0]
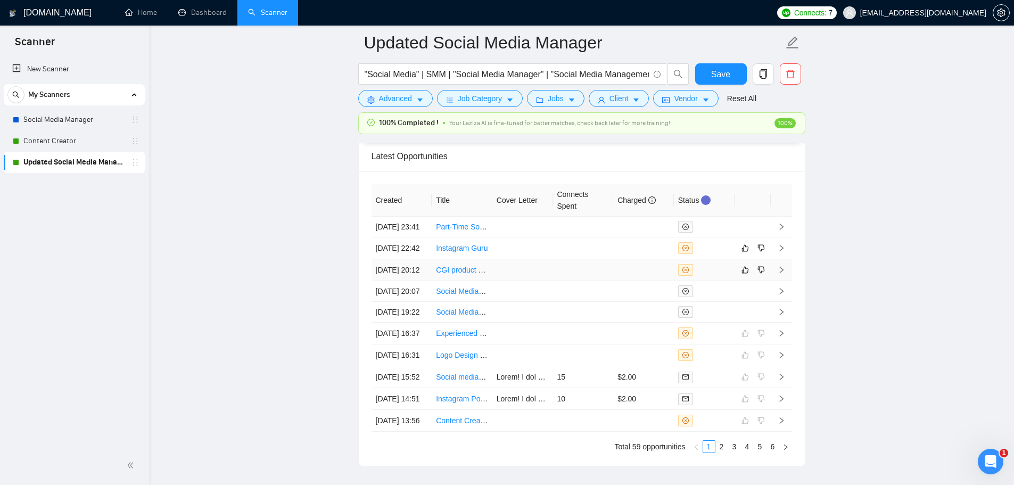
click at [578, 281] on td at bounding box center [583, 270] width 61 height 22
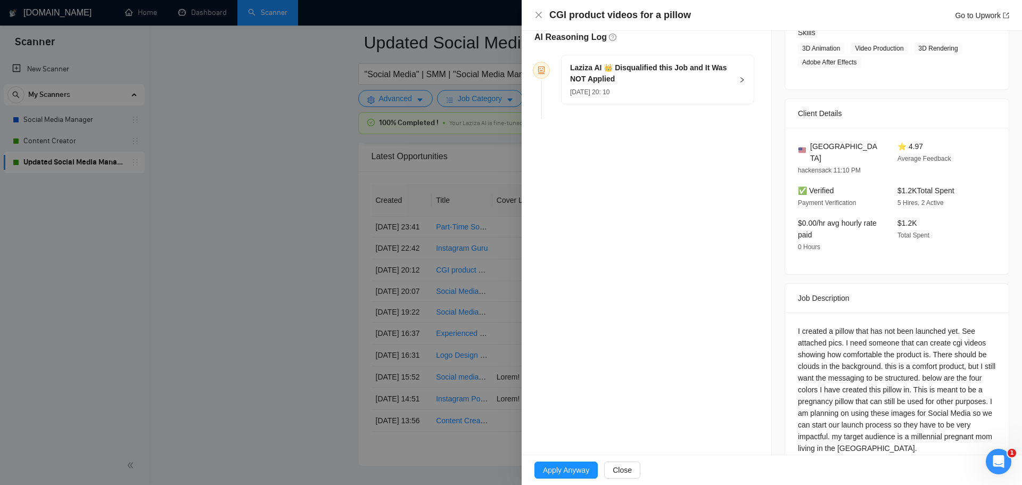
scroll to position [195, 0]
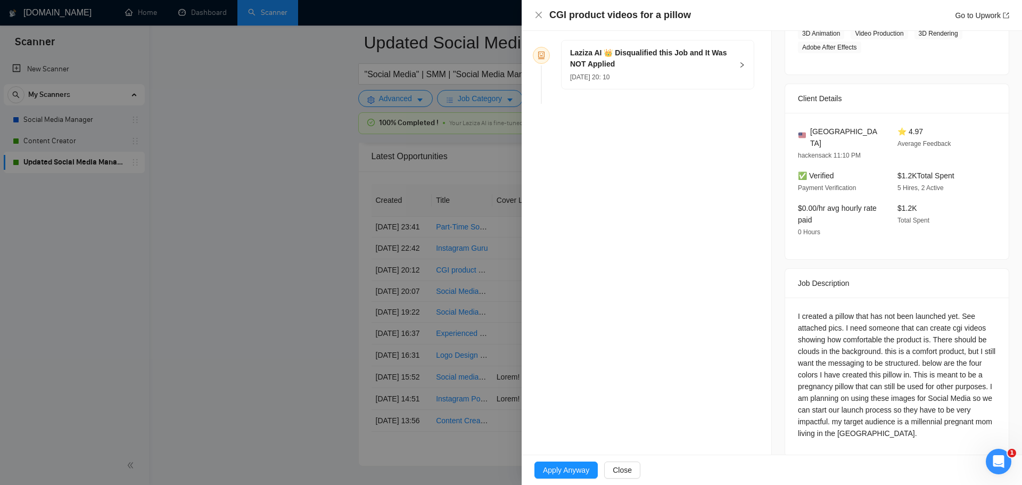
click at [324, 281] on div at bounding box center [511, 242] width 1022 height 485
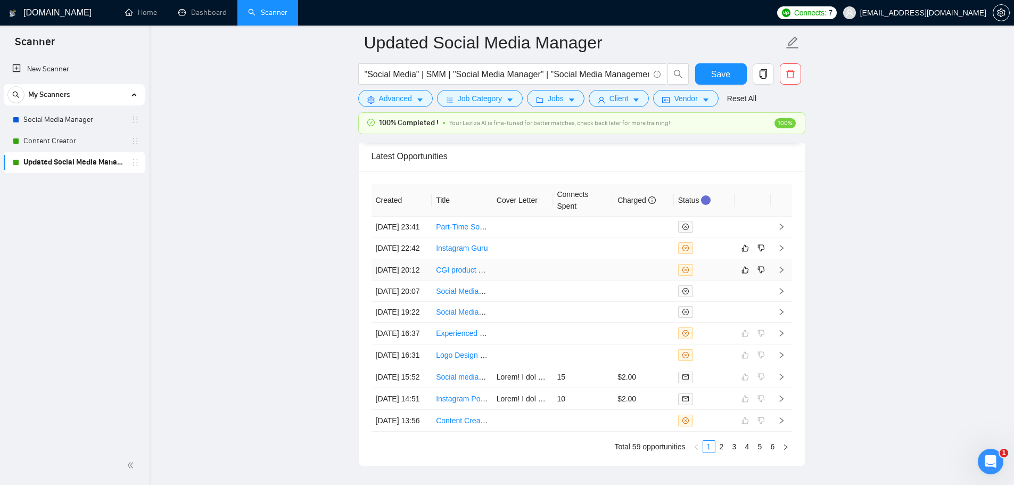
click at [457, 274] on link "CGI product videos for a pillow" at bounding box center [487, 270] width 102 height 9
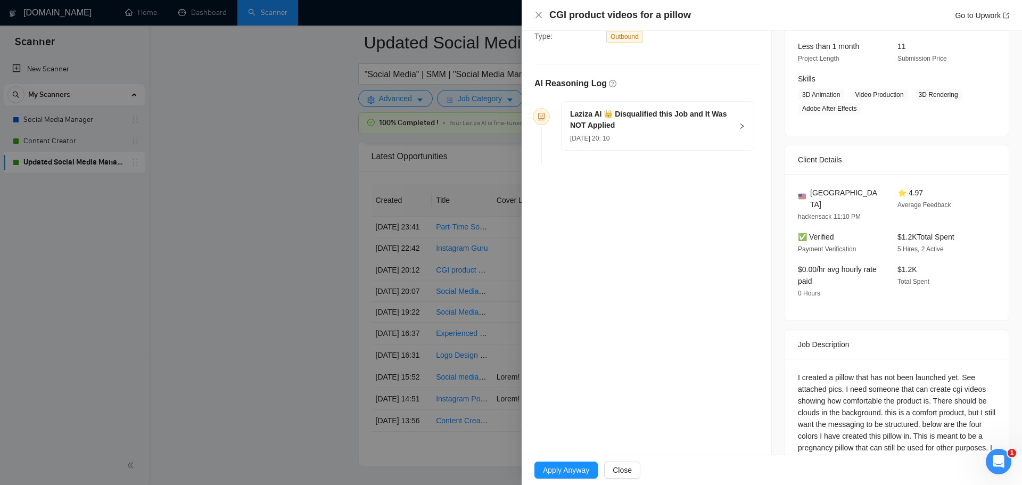
scroll to position [35, 0]
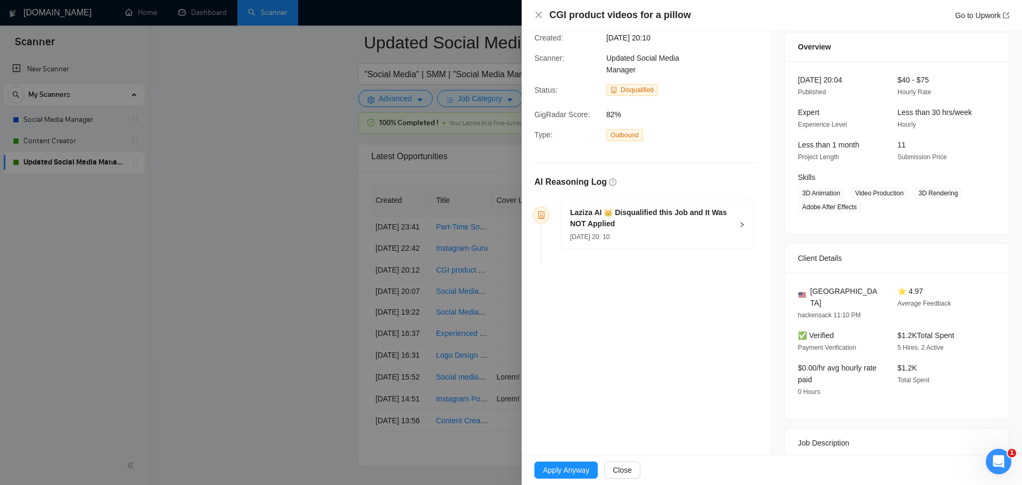
click at [696, 219] on h5 "Laziza AI 👑 Disqualified this Job and It Was NOT Applied" at bounding box center [651, 218] width 162 height 22
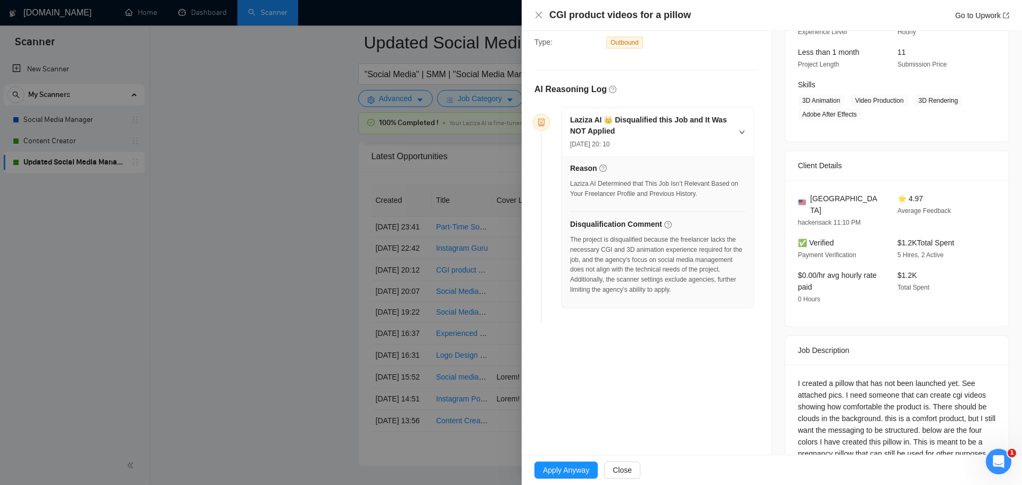
scroll to position [195, 0]
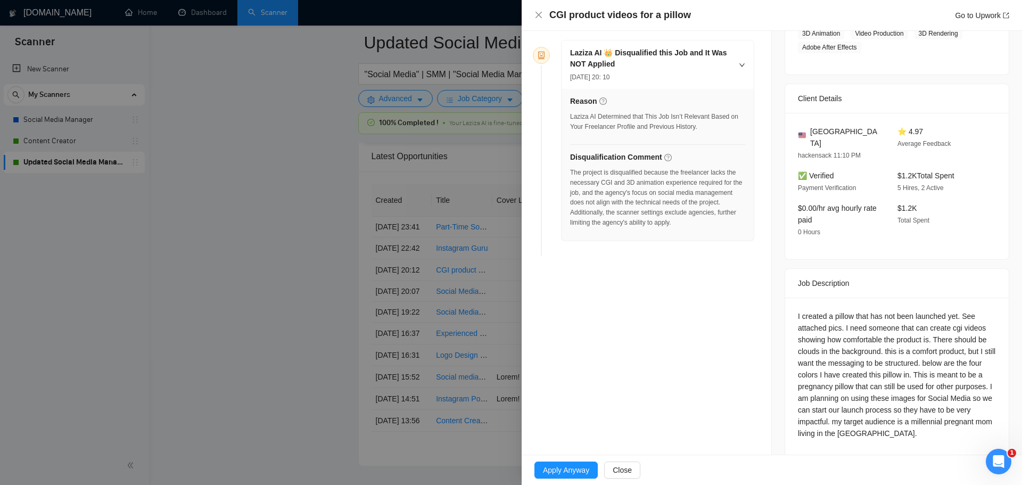
click at [253, 342] on div at bounding box center [511, 242] width 1022 height 485
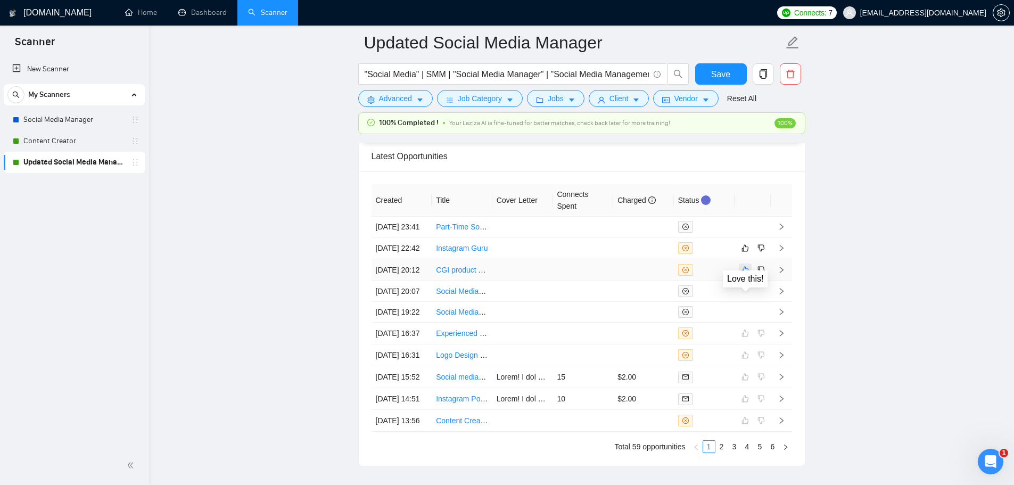
click at [749, 274] on icon "like" at bounding box center [745, 270] width 7 height 9
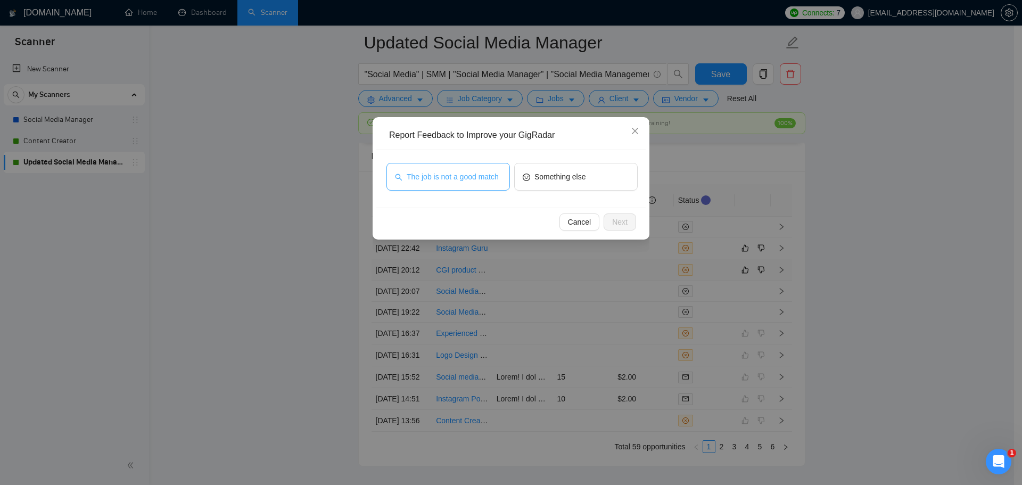
click at [477, 170] on button "The job is not a good match" at bounding box center [449, 177] width 124 height 28
click at [616, 223] on span "Next" at bounding box center [619, 222] width 15 height 12
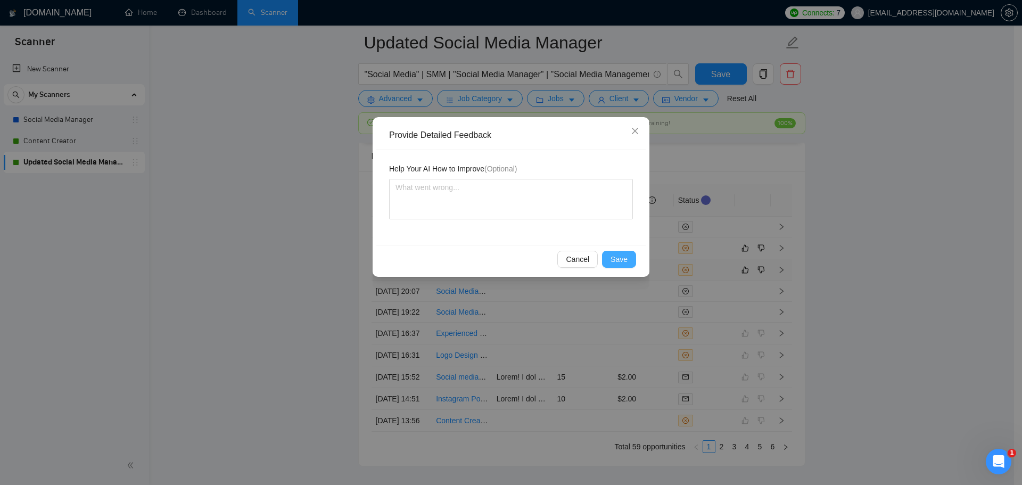
click at [618, 262] on span "Save" at bounding box center [619, 259] width 17 height 12
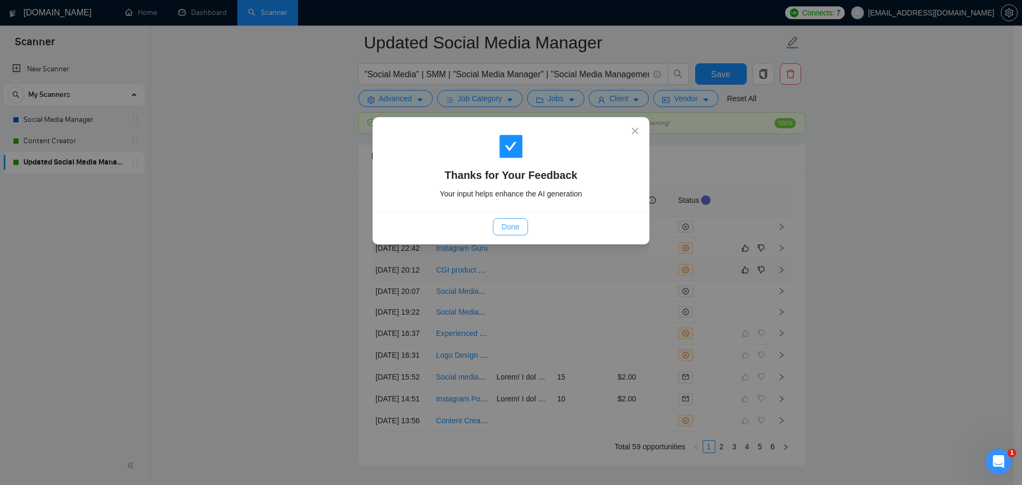
click at [521, 227] on button "Done" at bounding box center [510, 226] width 35 height 17
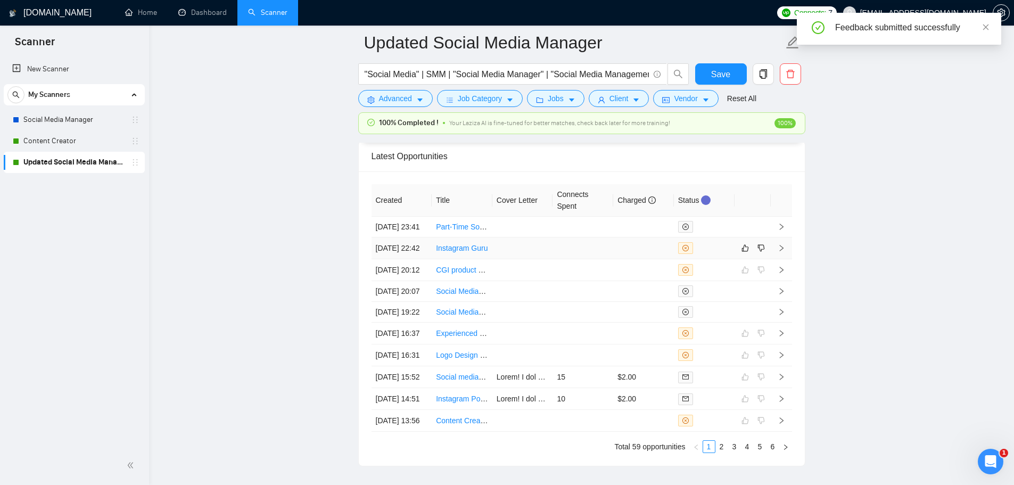
click at [637, 259] on td at bounding box center [643, 248] width 61 height 22
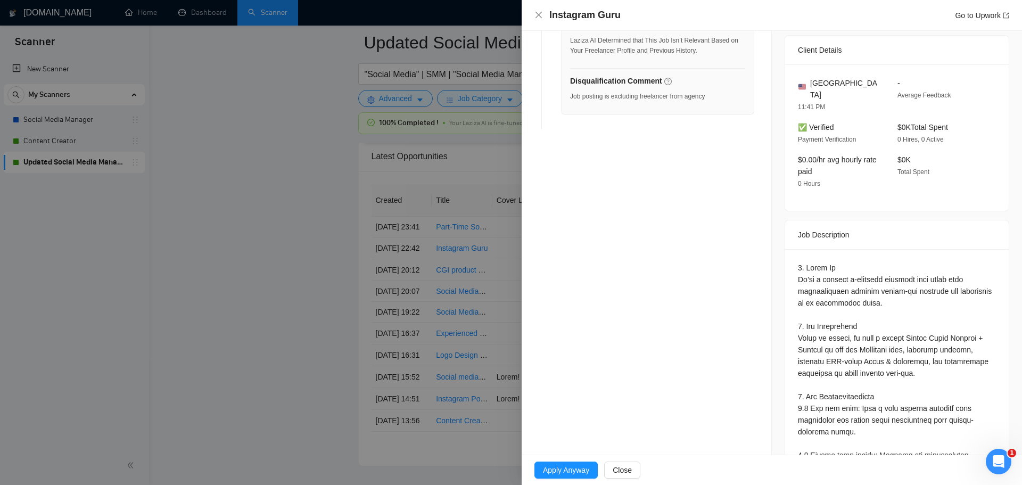
scroll to position [196, 0]
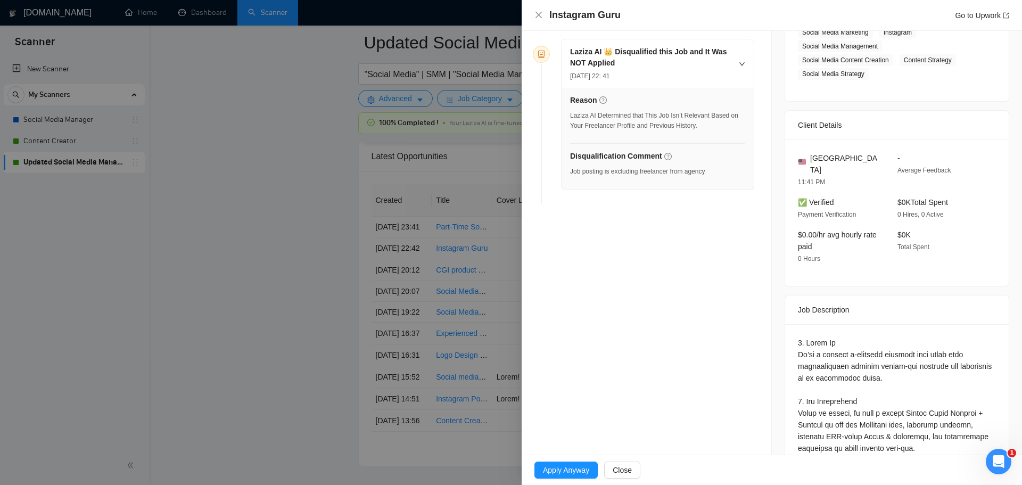
click at [627, 182] on div "Reason Laziza AI Determined that This Job Isn’t Relevant Based on Your Freelanc…" at bounding box center [658, 139] width 192 height 102
click at [630, 167] on div "Job posting is excluding freelancer from agency" at bounding box center [637, 172] width 135 height 10
click at [645, 121] on div "Laziza AI Determined that This Job Isn’t Relevant Based on Your Freelancer Prof…" at bounding box center [657, 121] width 175 height 20
click at [302, 217] on div at bounding box center [511, 242] width 1022 height 485
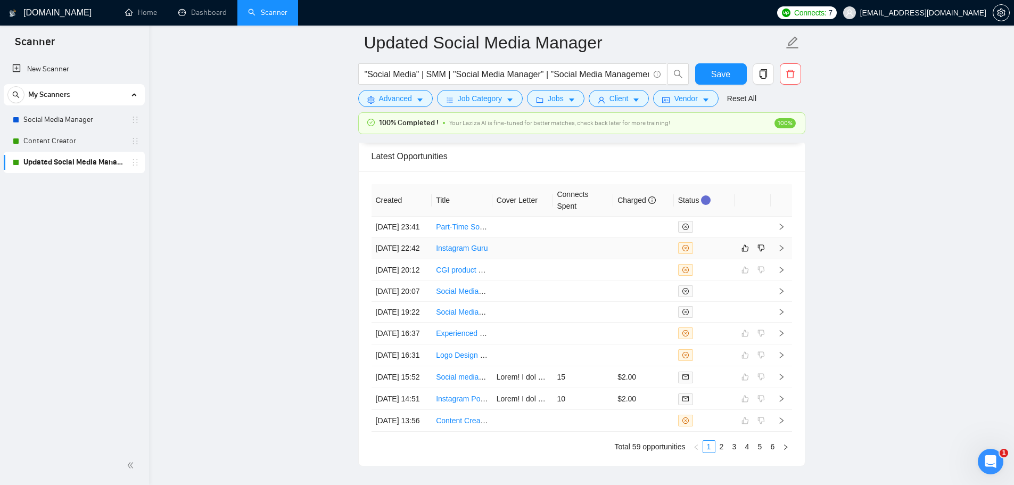
click at [458, 252] on link "Instagram Guru" at bounding box center [462, 248] width 52 height 9
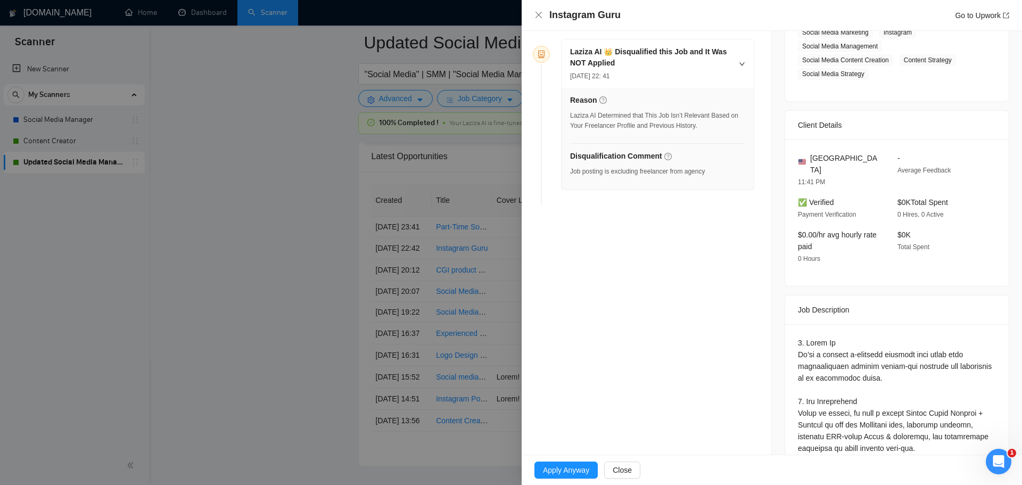
click at [328, 324] on div at bounding box center [511, 242] width 1022 height 485
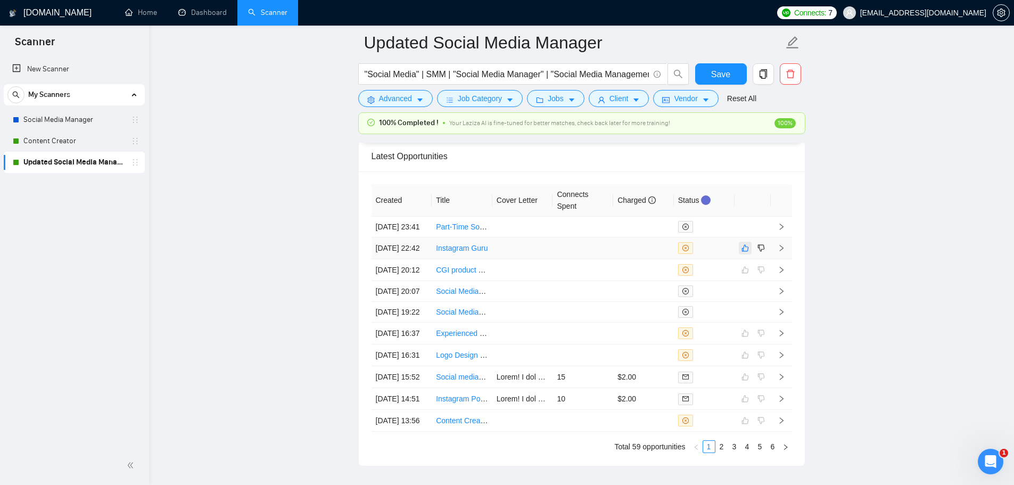
click at [747, 252] on icon "like" at bounding box center [745, 248] width 7 height 7
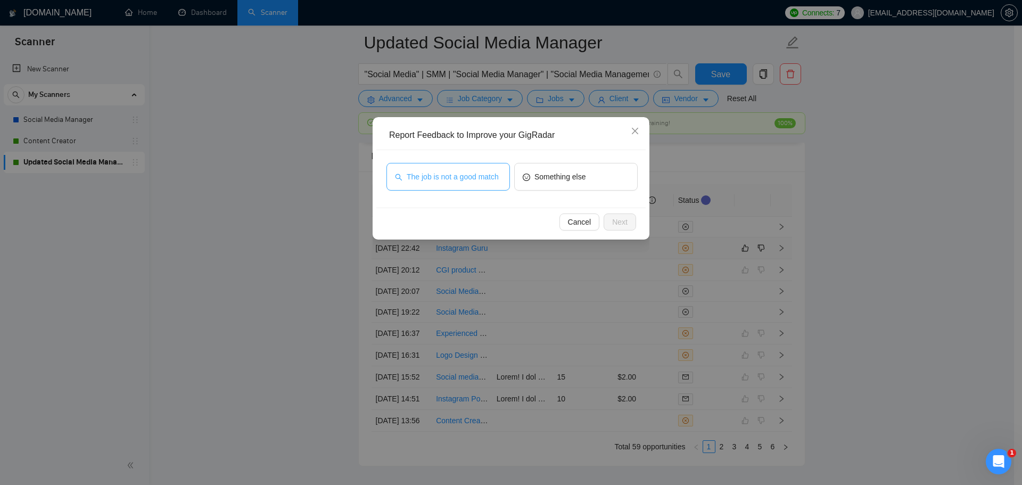
click at [427, 177] on span "The job is not a good match" at bounding box center [453, 177] width 92 height 12
click at [621, 224] on span "Next" at bounding box center [619, 222] width 15 height 12
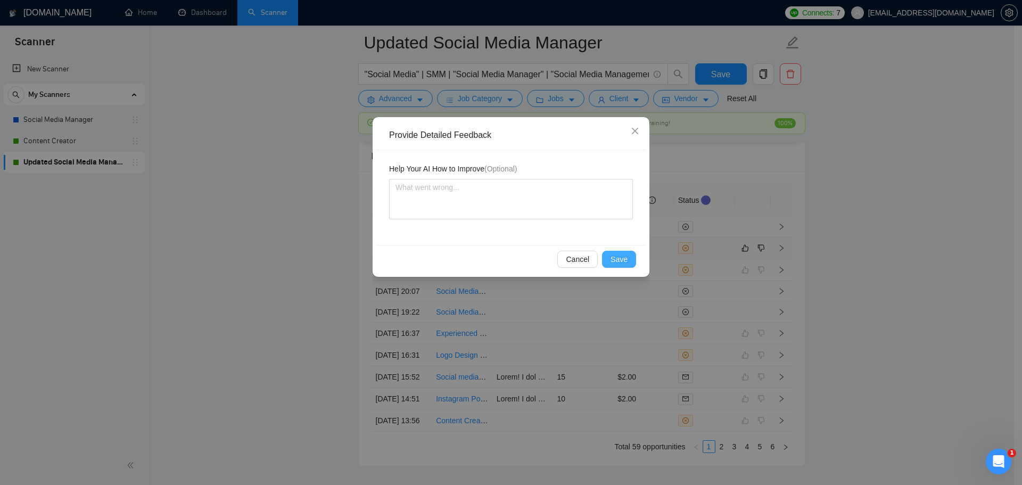
click at [615, 258] on span "Save" at bounding box center [619, 259] width 17 height 12
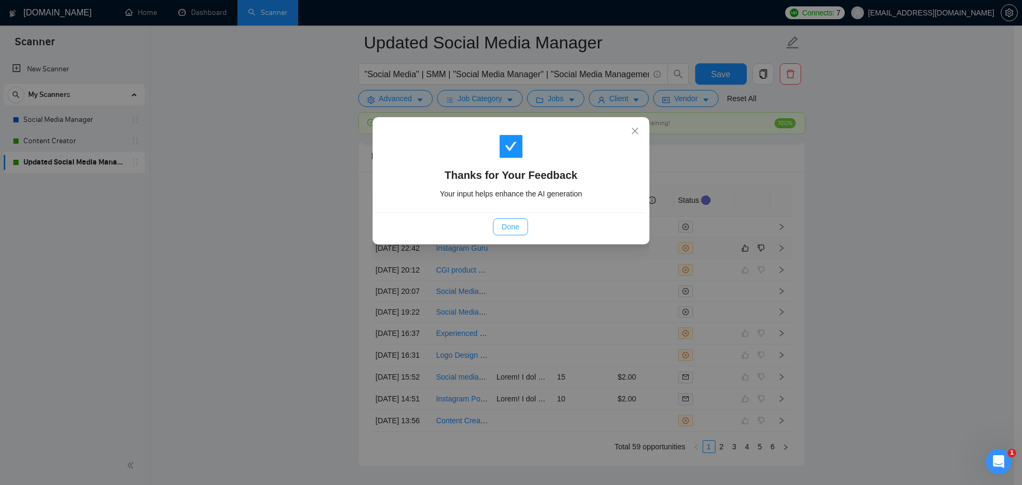
click at [511, 228] on span "Done" at bounding box center [510, 227] width 18 height 12
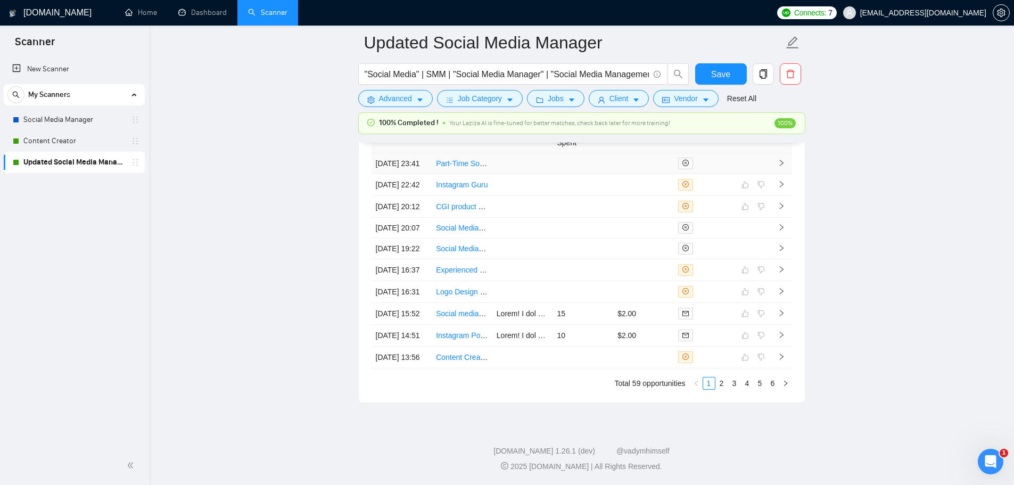
click at [550, 259] on td at bounding box center [522, 270] width 61 height 22
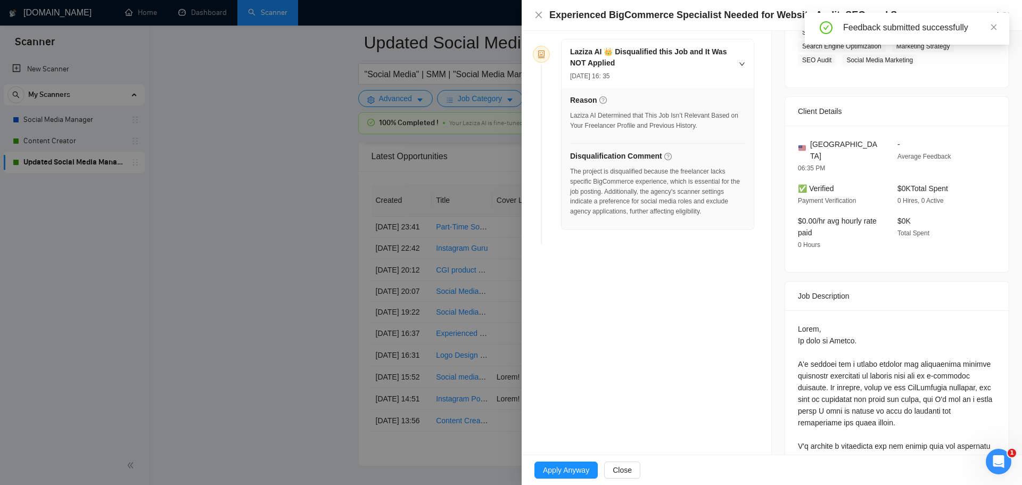
click at [468, 267] on div at bounding box center [511, 242] width 1022 height 485
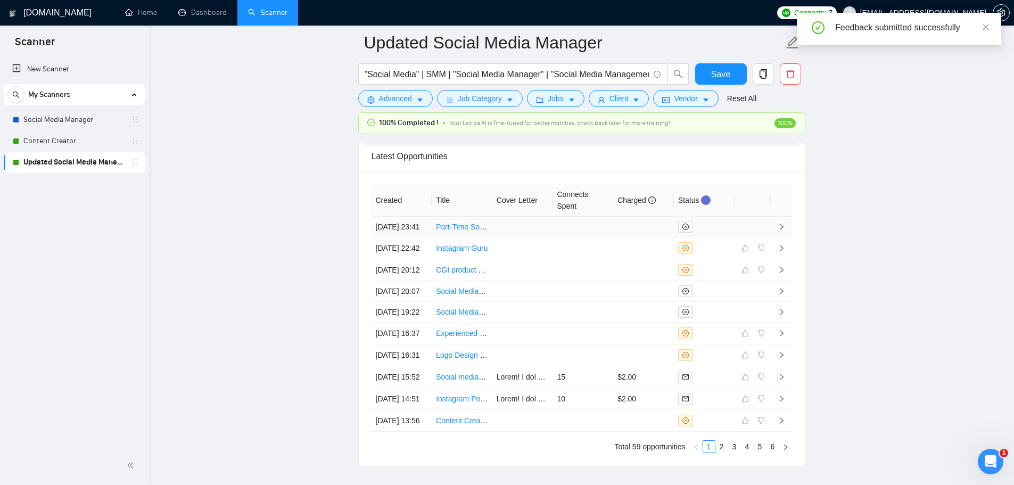
click at [553, 234] on td at bounding box center [583, 227] width 61 height 21
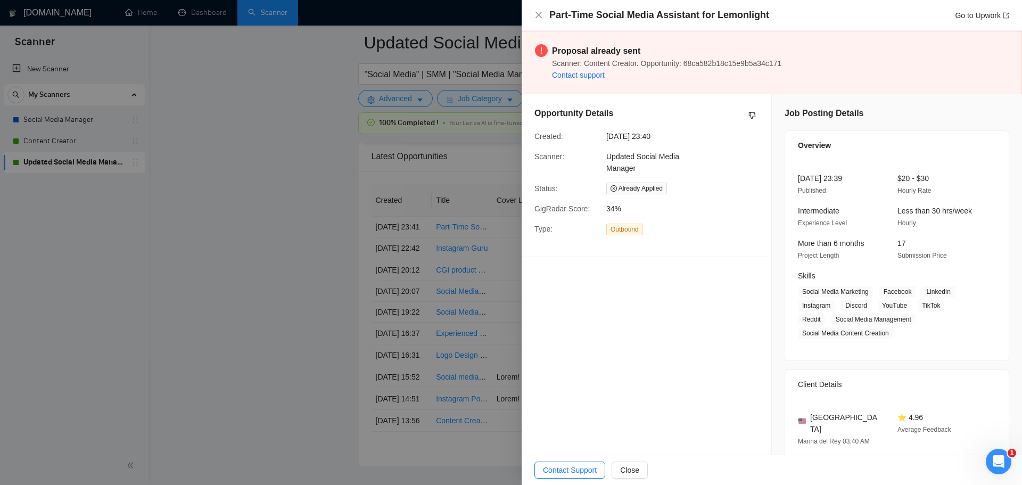
click at [290, 253] on div at bounding box center [511, 242] width 1022 height 485
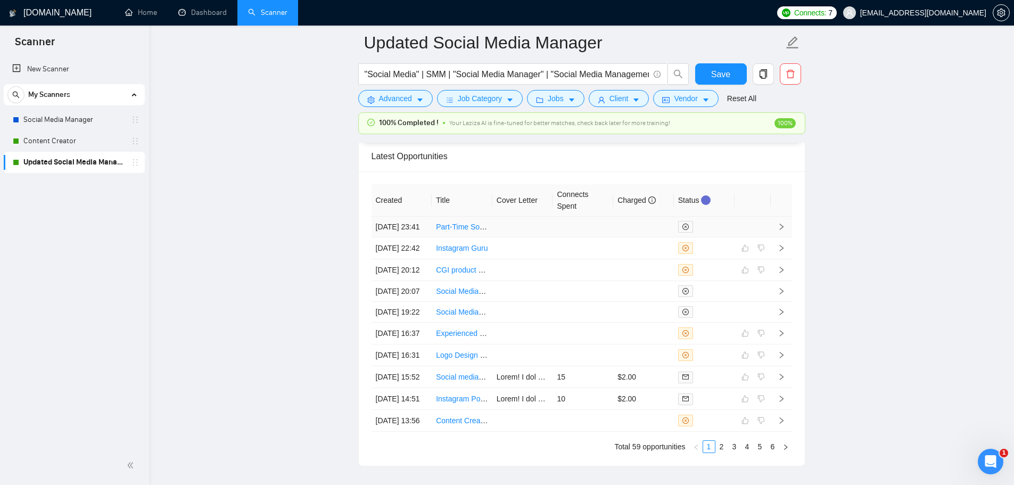
click at [494, 233] on td at bounding box center [522, 227] width 61 height 21
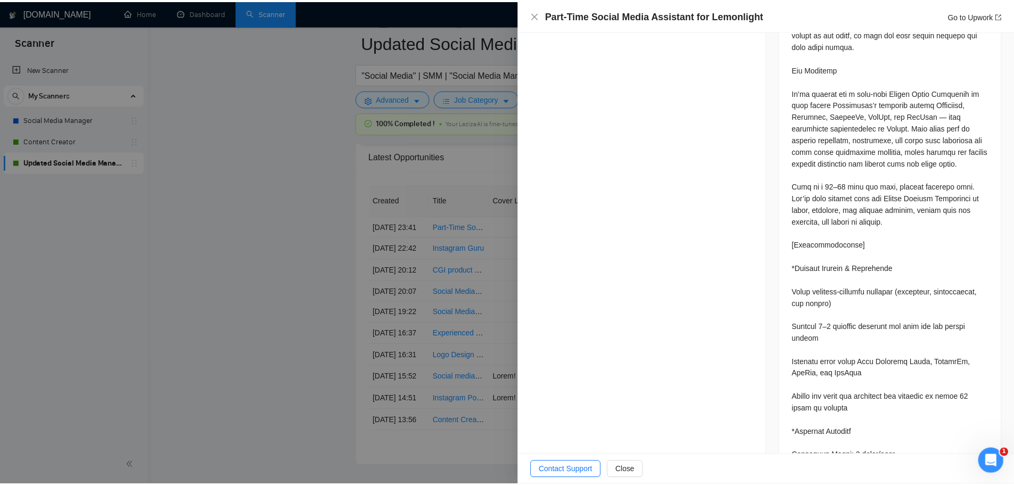
scroll to position [692, 0]
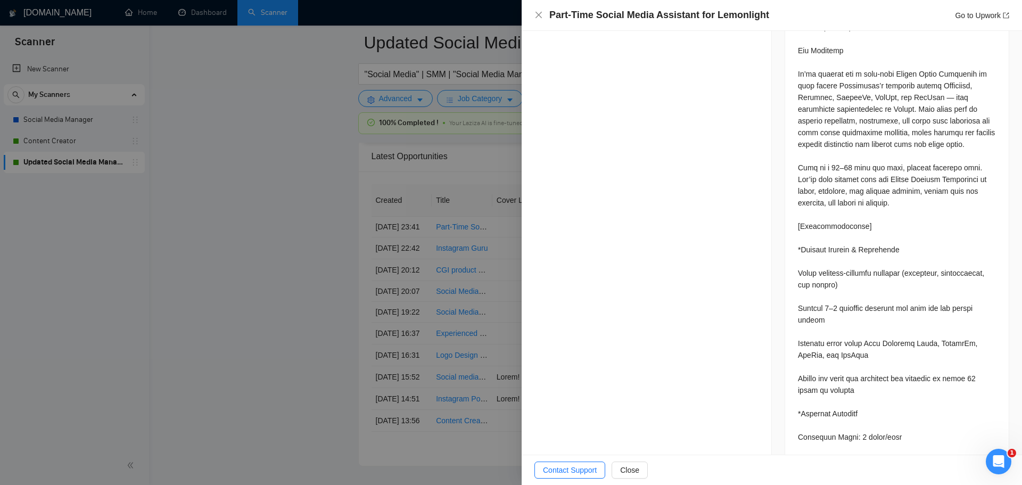
click at [269, 339] on div at bounding box center [511, 242] width 1022 height 485
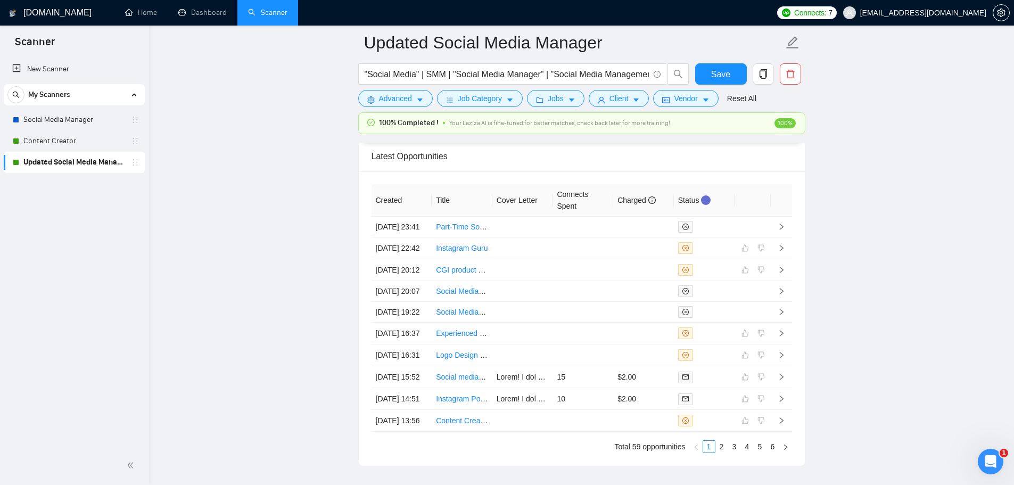
scroll to position [2758, 0]
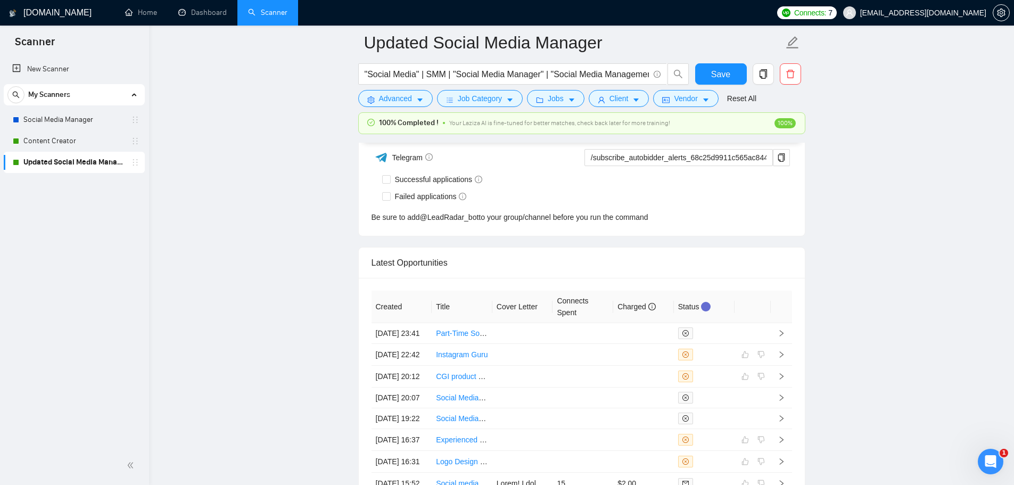
click at [64, 152] on link "Updated Social Media Manager" at bounding box center [73, 162] width 101 height 21
click at [65, 146] on link "Content Creator" at bounding box center [73, 140] width 101 height 21
